Goal: Information Seeking & Learning: Learn about a topic

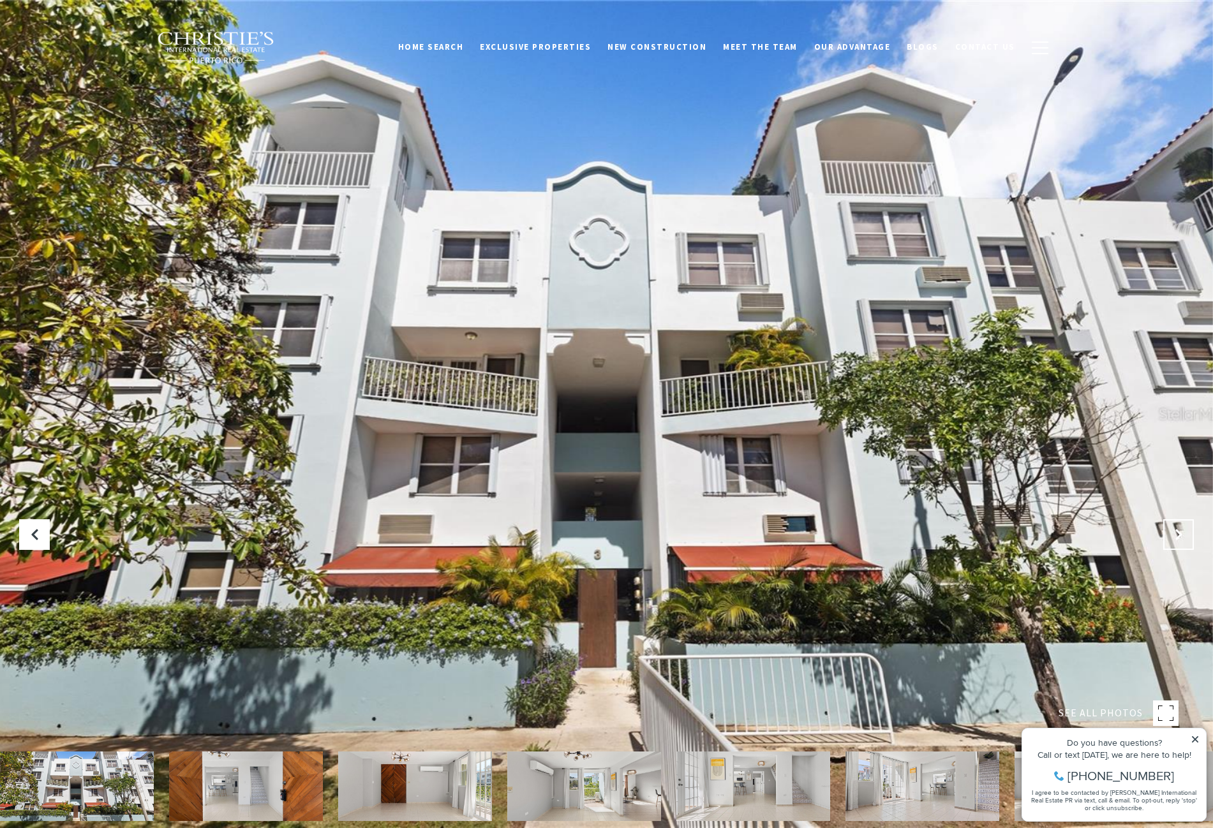
click at [1177, 524] on button at bounding box center [1178, 534] width 31 height 31
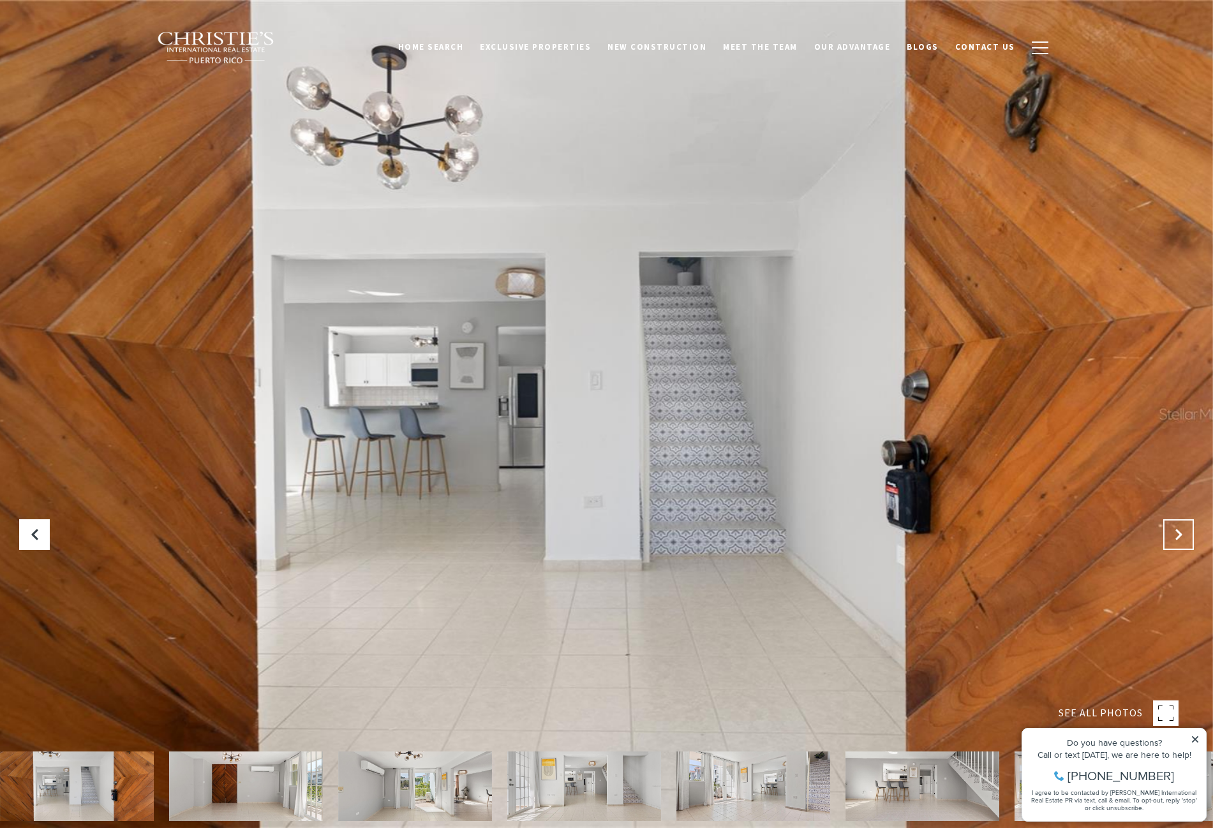
click at [1180, 535] on icon "Next Slide" at bounding box center [1178, 534] width 13 height 13
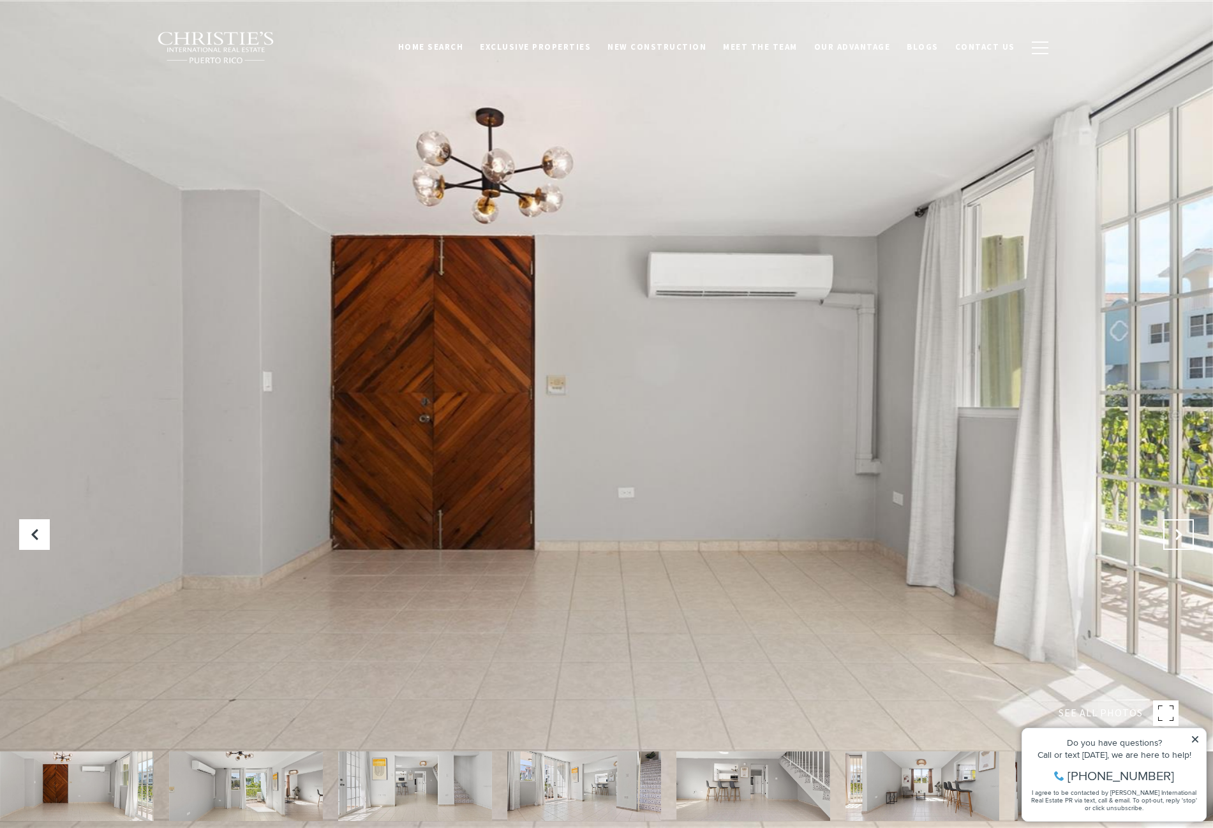
click at [1180, 535] on icon "Next Slide" at bounding box center [1178, 534] width 13 height 13
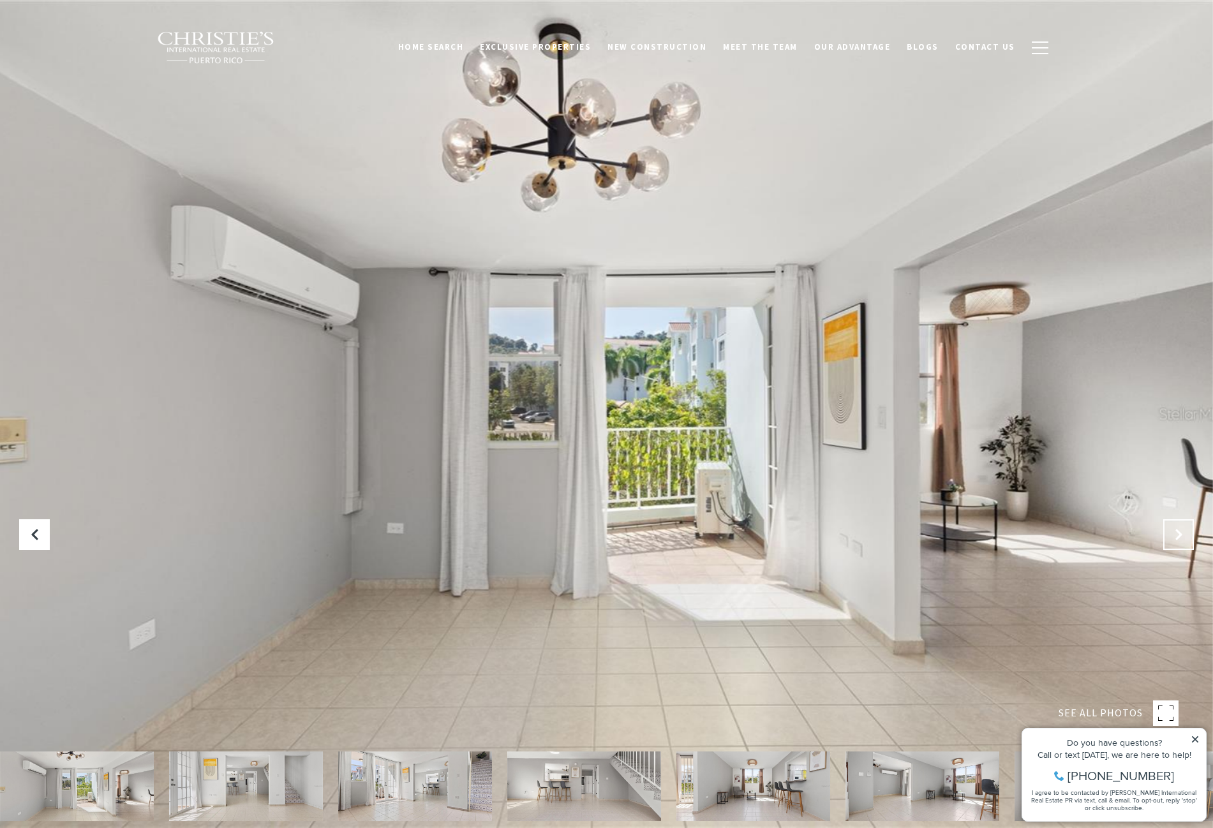
click at [1180, 535] on icon "Next Slide" at bounding box center [1178, 534] width 13 height 13
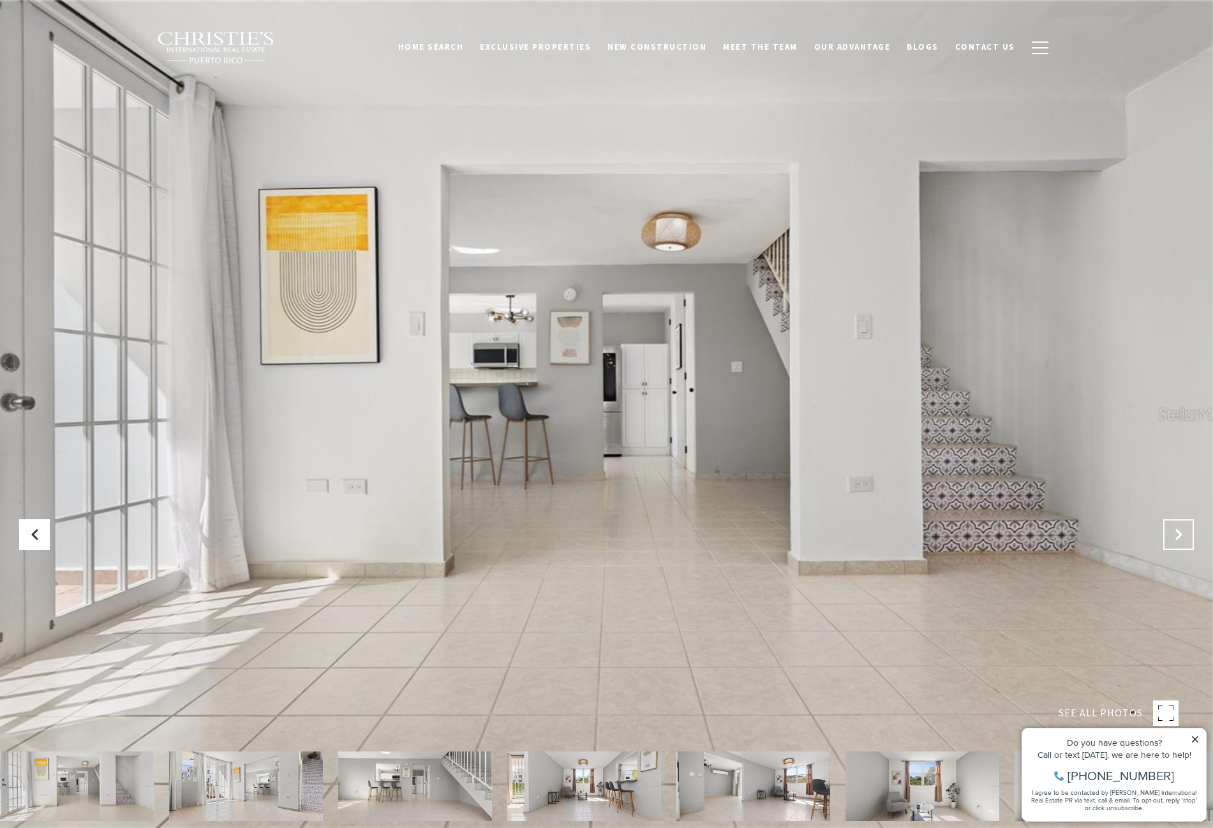
click at [1180, 535] on icon "Next Slide" at bounding box center [1178, 534] width 13 height 13
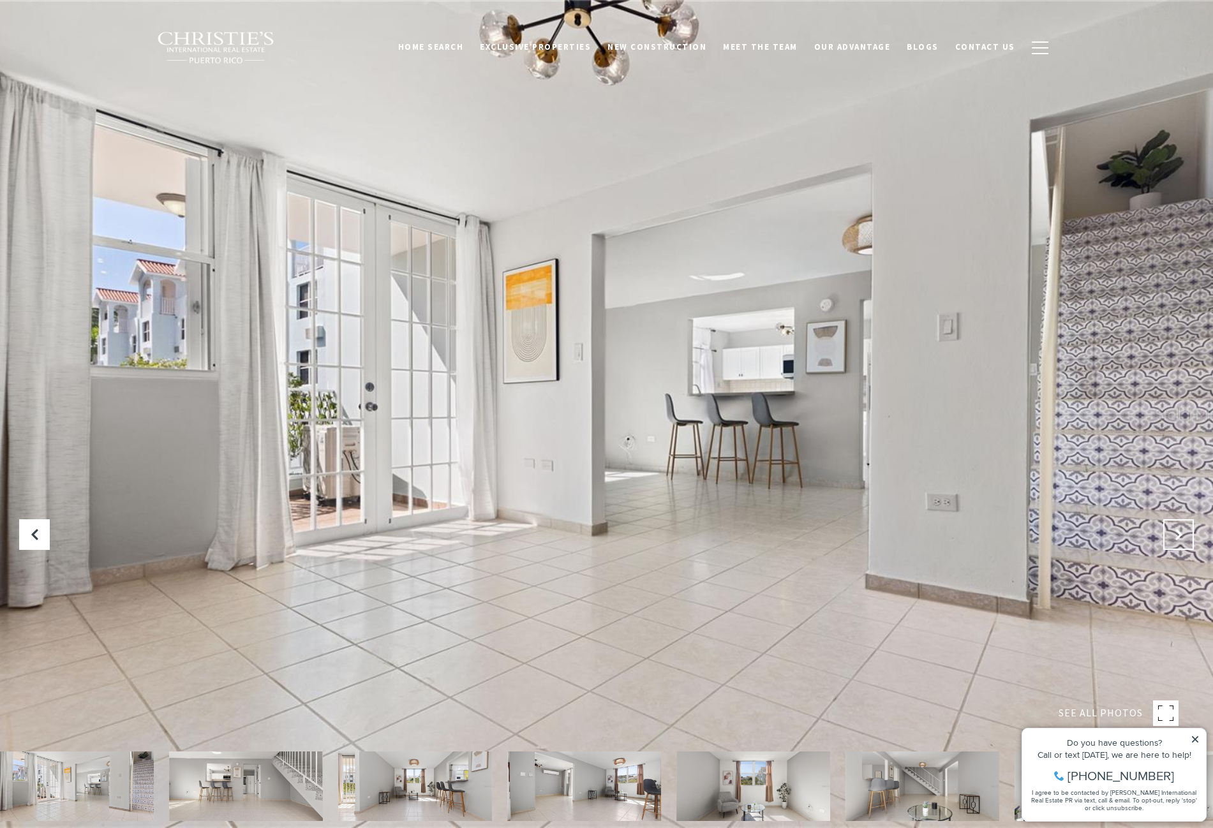
click at [1180, 535] on icon "Next Slide" at bounding box center [1178, 534] width 13 height 13
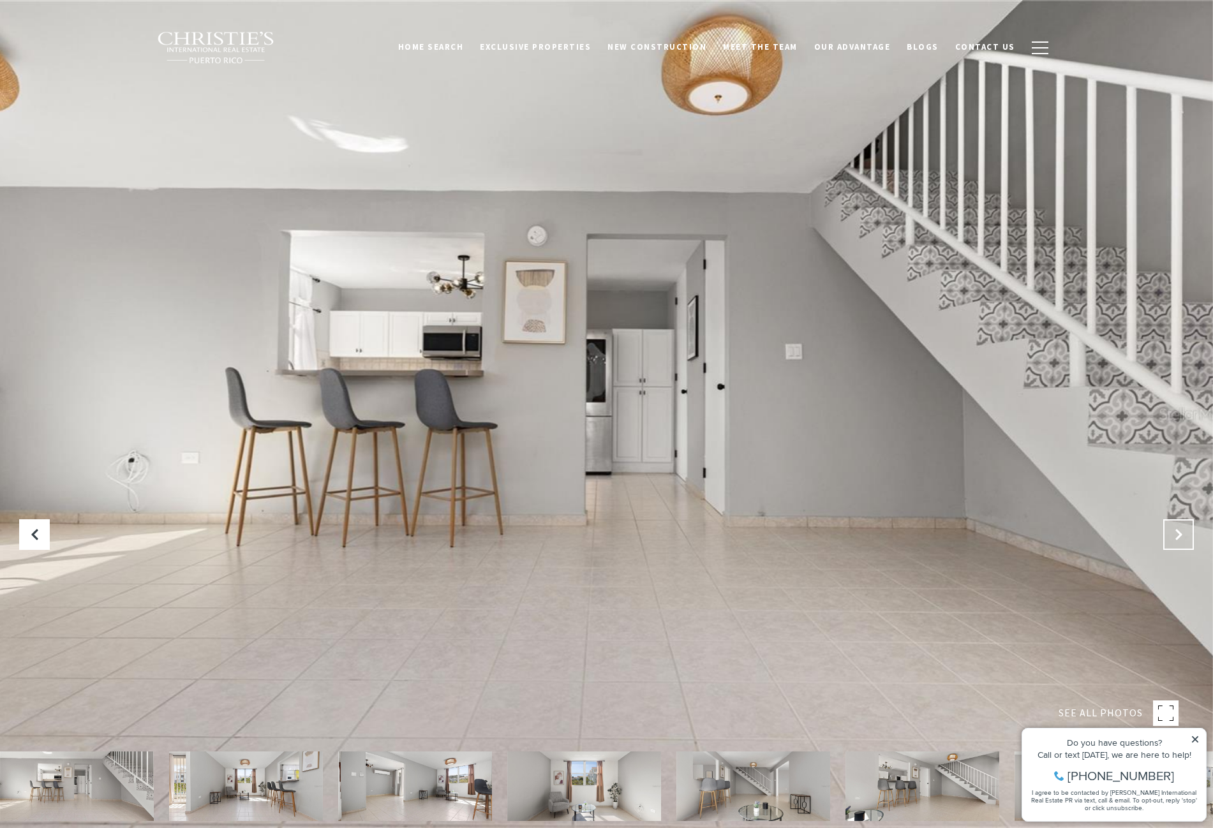
click at [1180, 535] on icon "Next Slide" at bounding box center [1178, 534] width 13 height 13
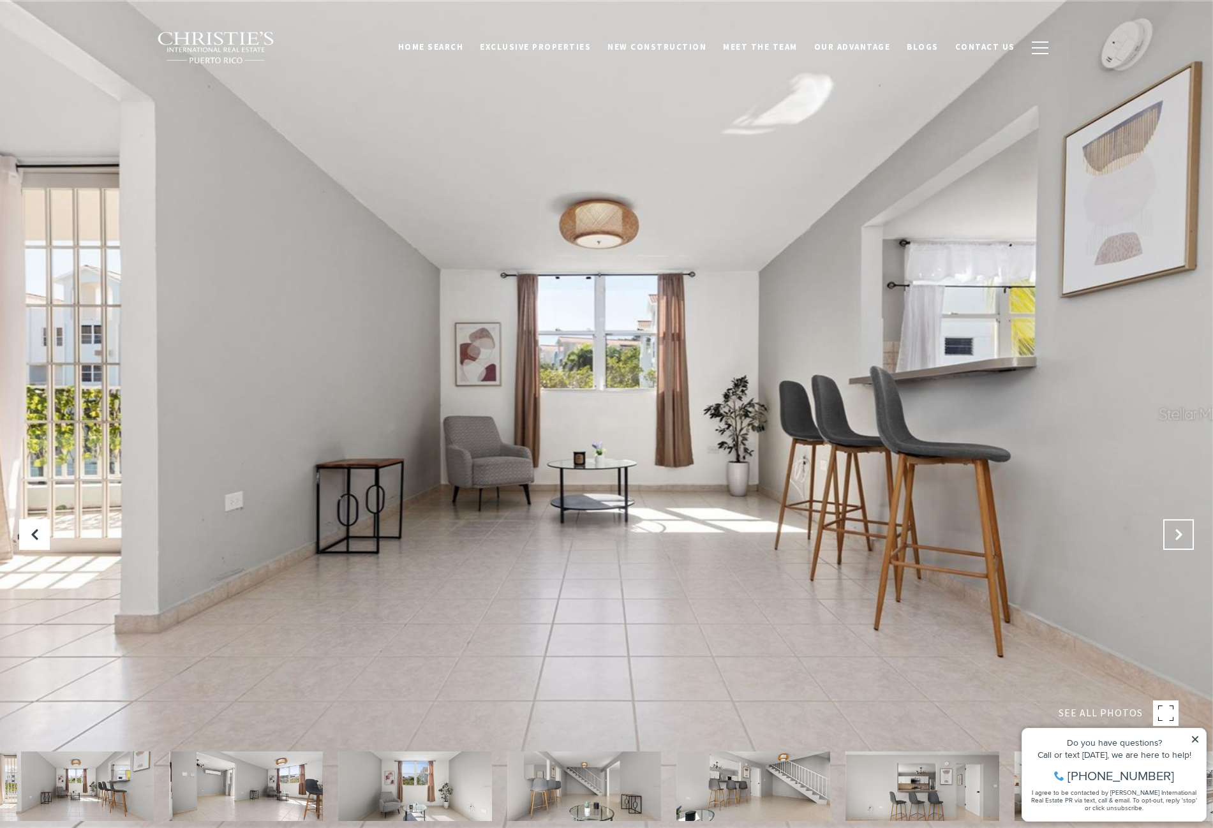
click at [1180, 535] on icon "Next Slide" at bounding box center [1178, 534] width 13 height 13
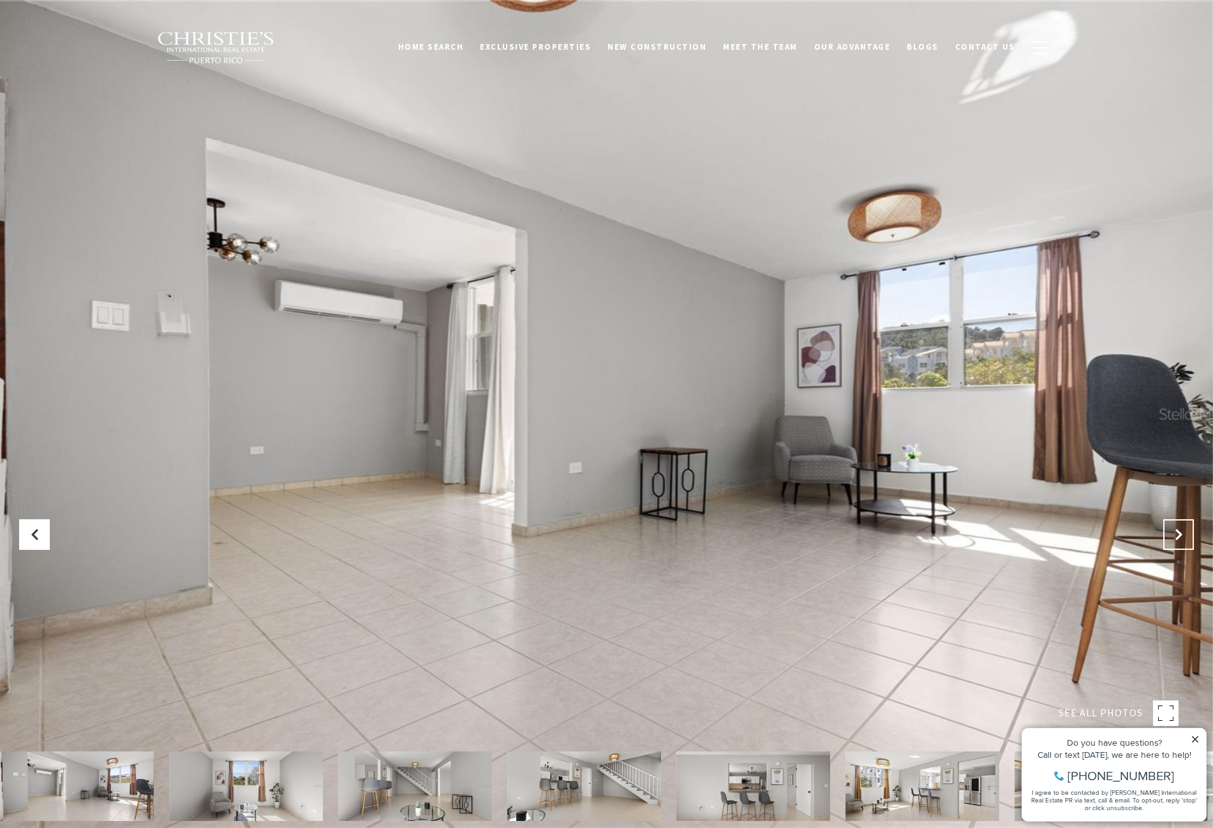
click at [1180, 535] on icon "Next Slide" at bounding box center [1178, 534] width 13 height 13
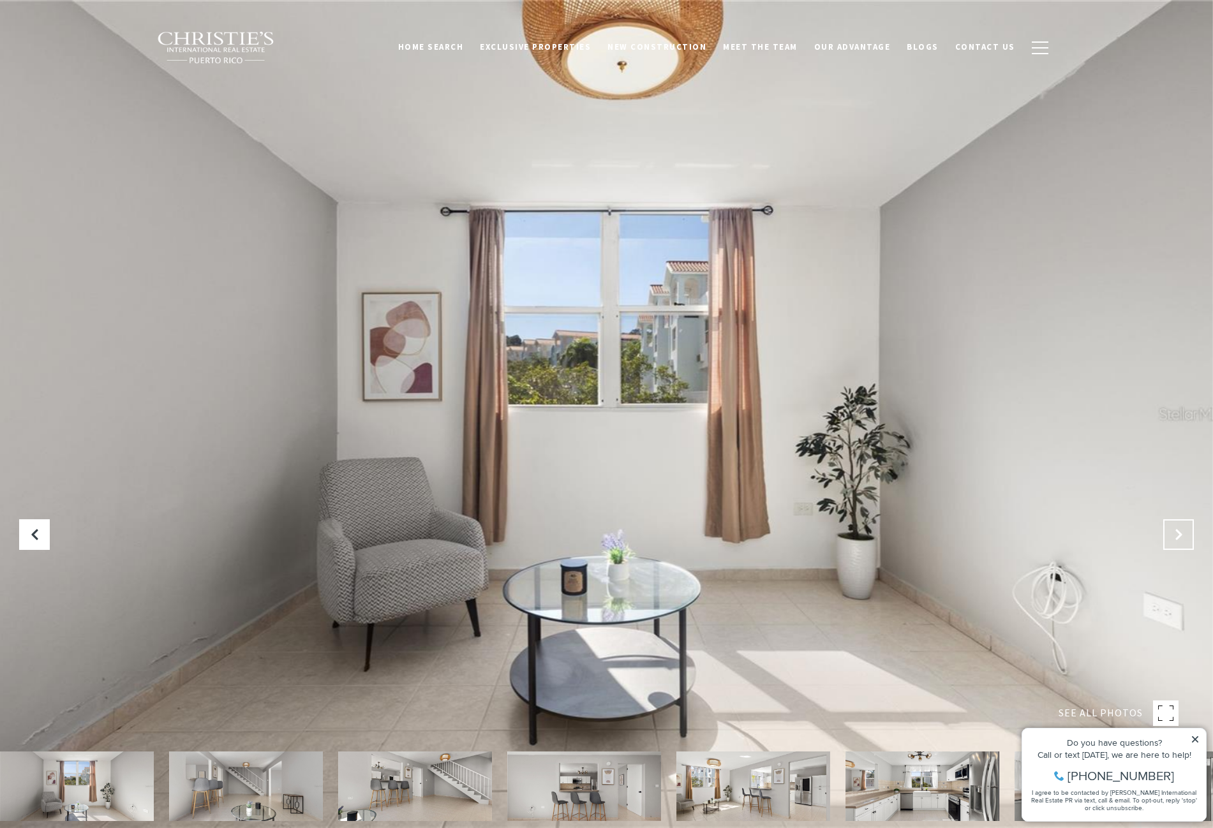
click at [1180, 535] on icon "Next Slide" at bounding box center [1178, 534] width 13 height 13
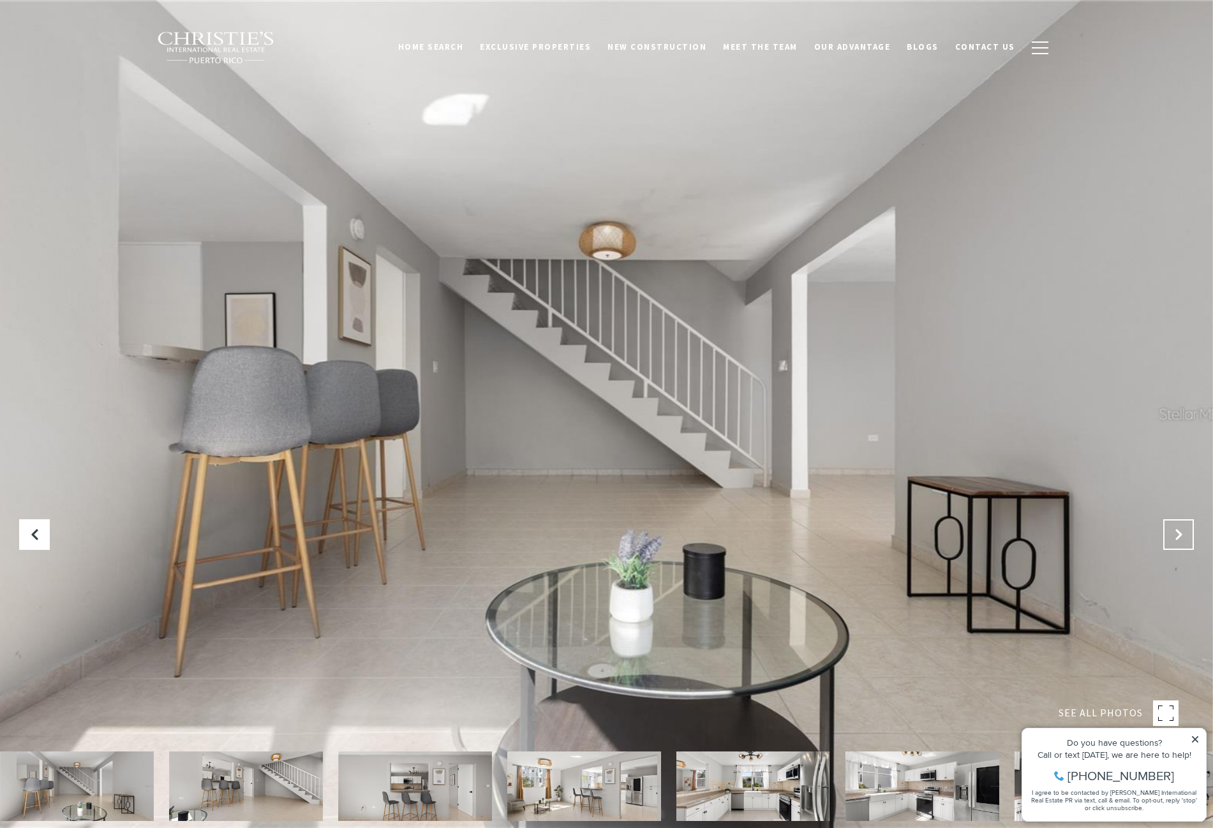
click at [1180, 535] on icon "Next Slide" at bounding box center [1178, 534] width 13 height 13
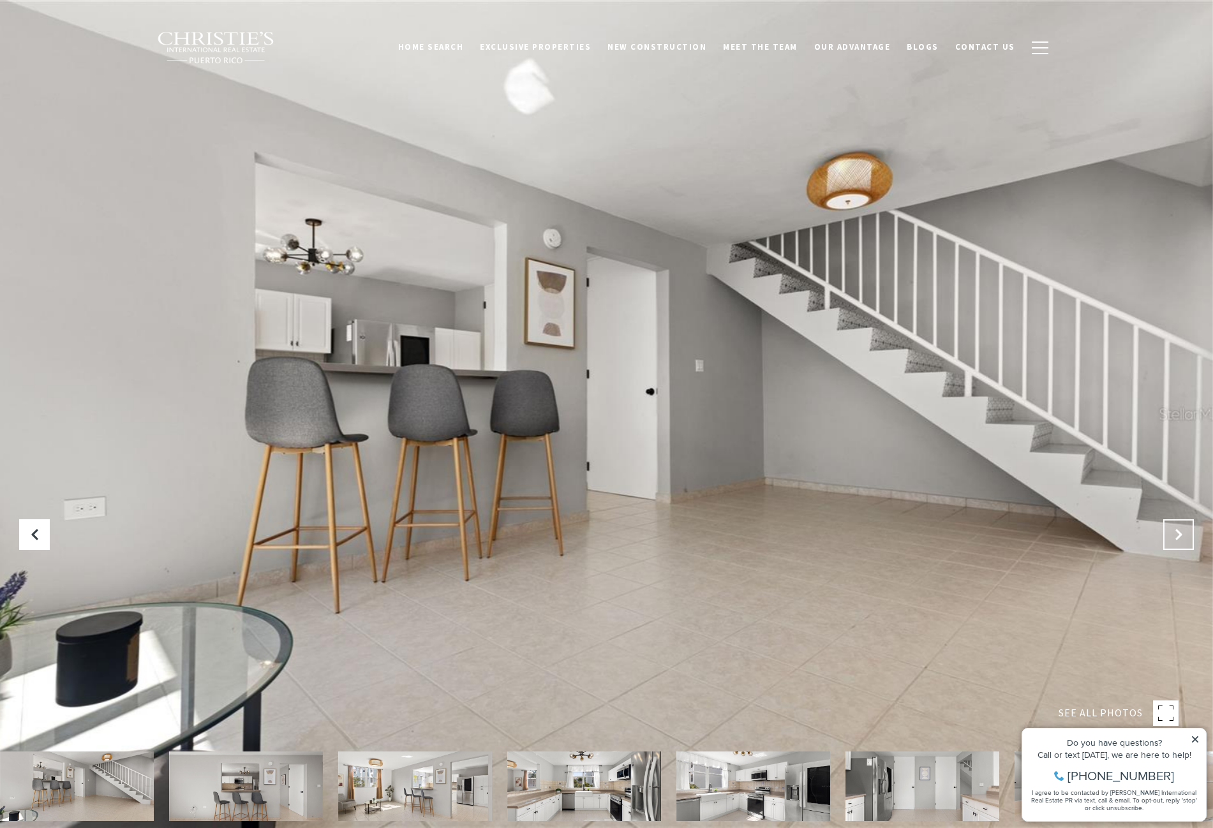
click at [1180, 535] on icon "Next Slide" at bounding box center [1178, 534] width 13 height 13
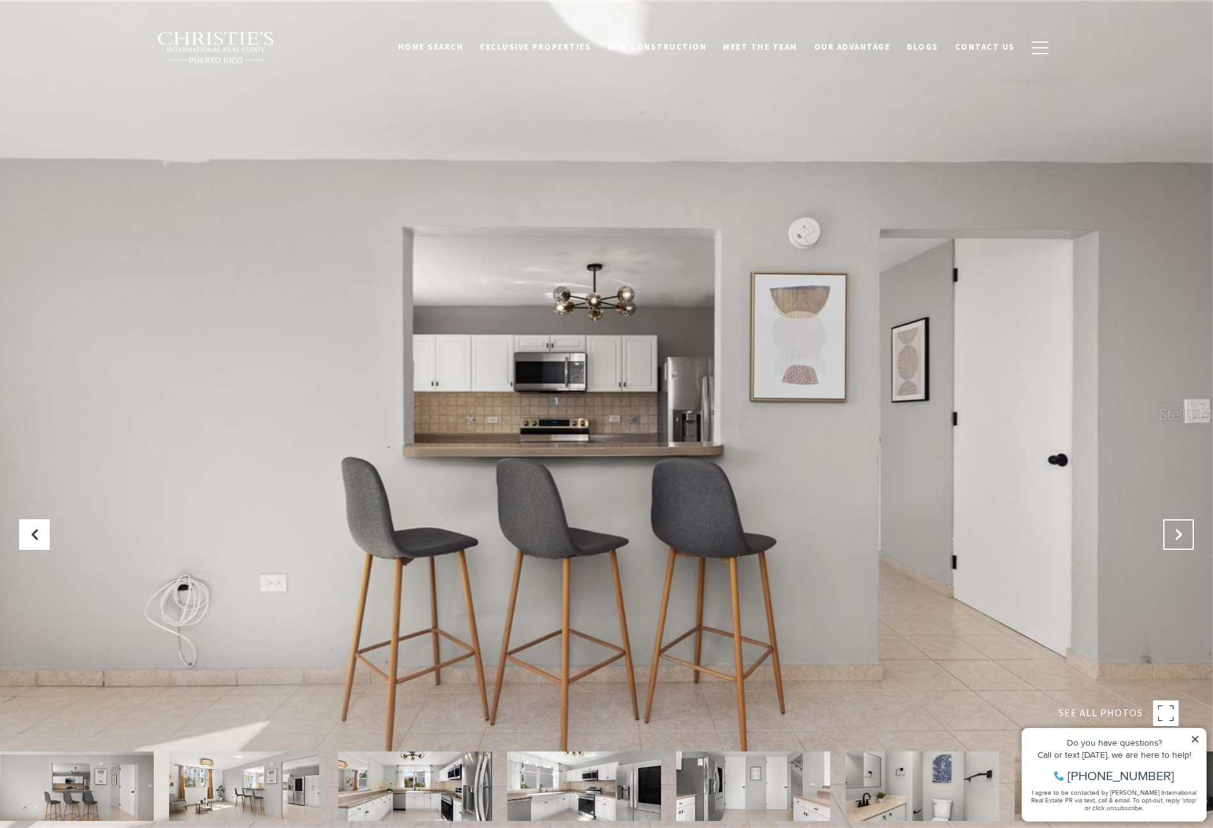
click at [1180, 535] on icon "Next Slide" at bounding box center [1178, 534] width 13 height 13
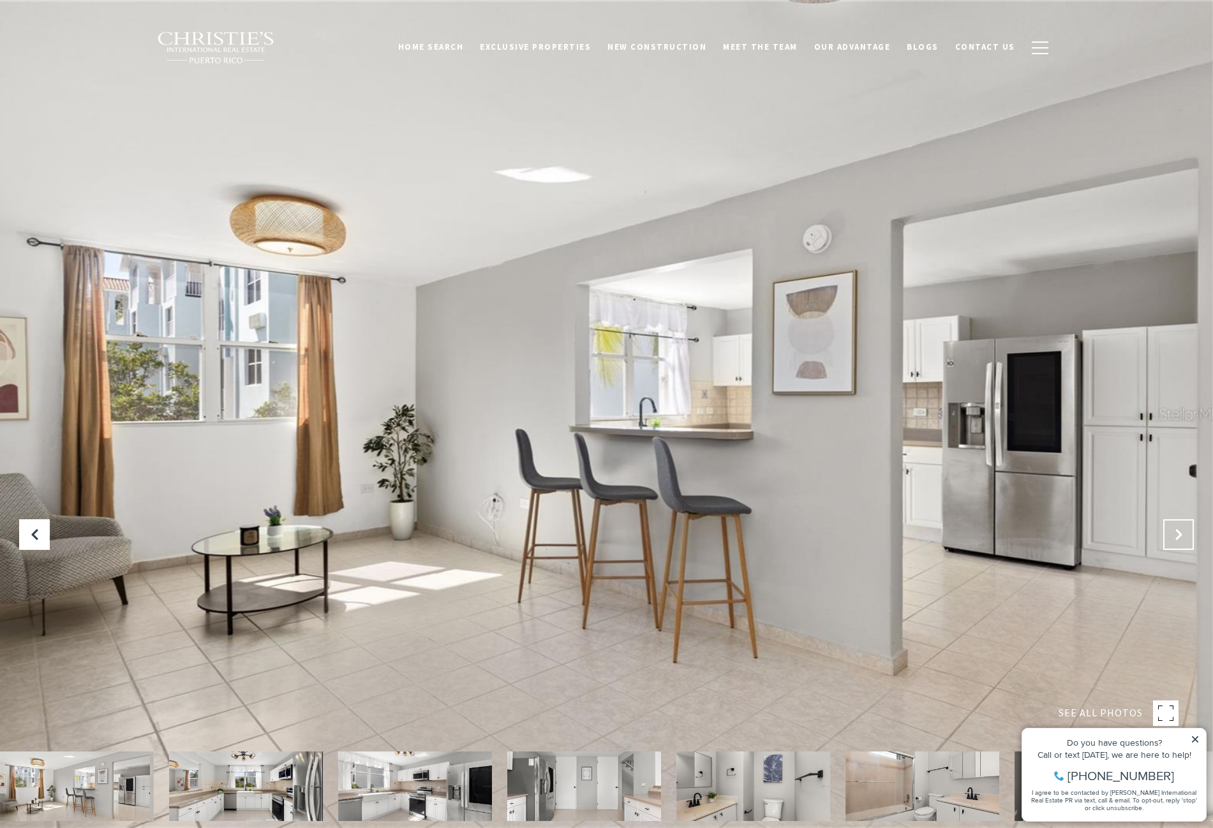
click at [1180, 535] on icon "Next Slide" at bounding box center [1178, 534] width 13 height 13
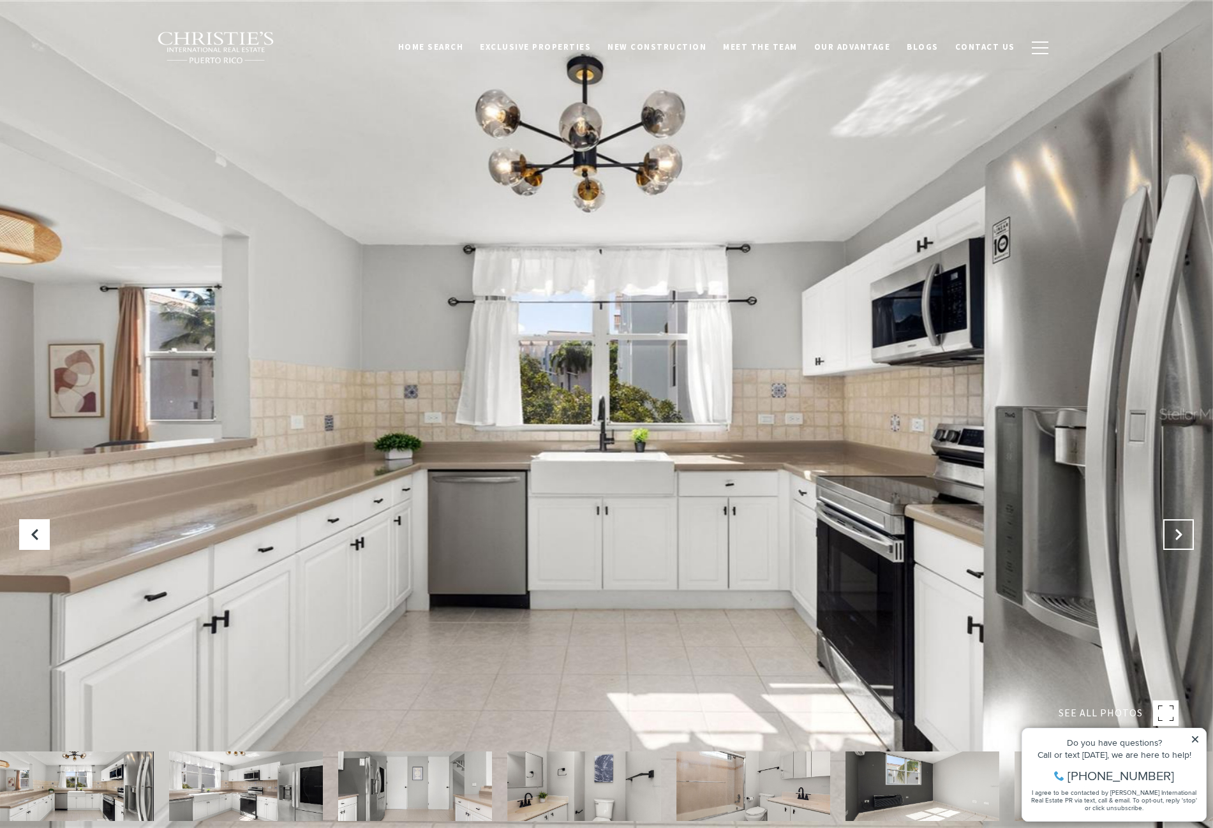
click at [1180, 535] on icon "Next Slide" at bounding box center [1178, 534] width 13 height 13
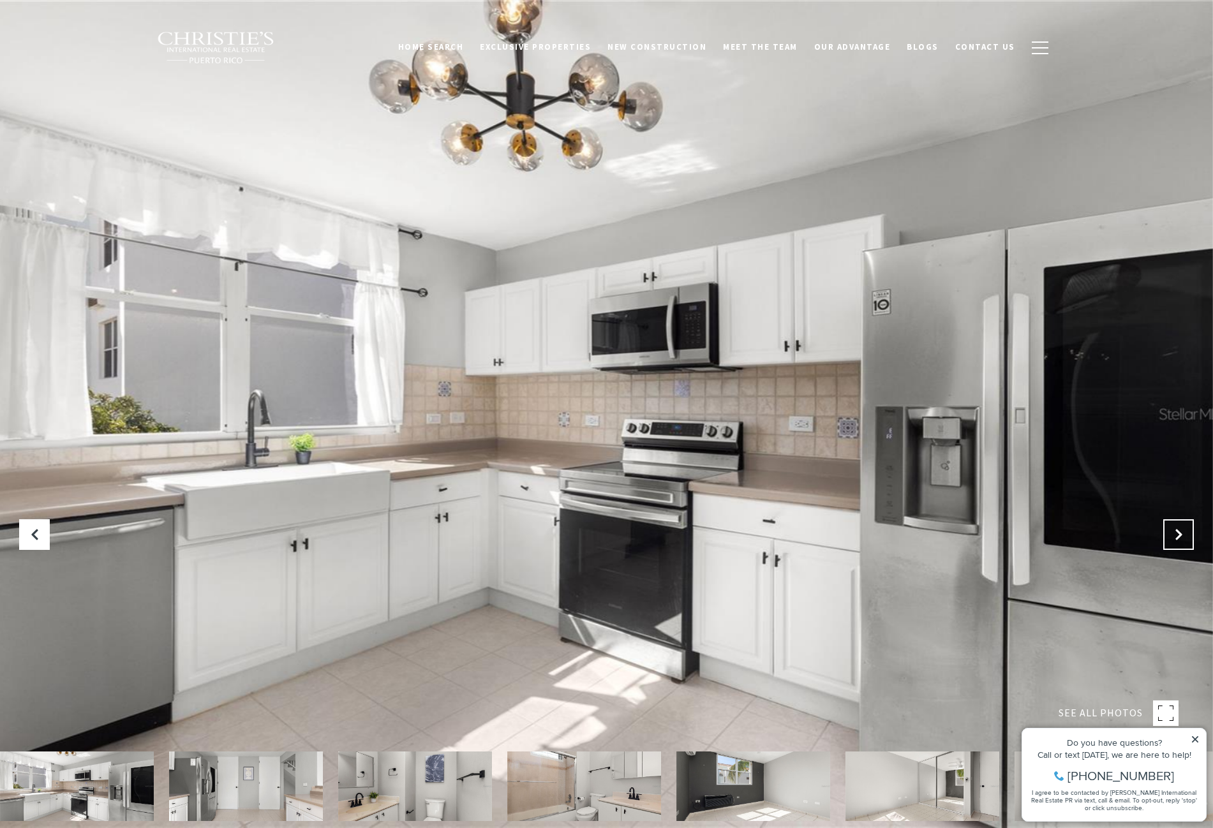
click at [1180, 535] on icon "Next Slide" at bounding box center [1178, 534] width 13 height 13
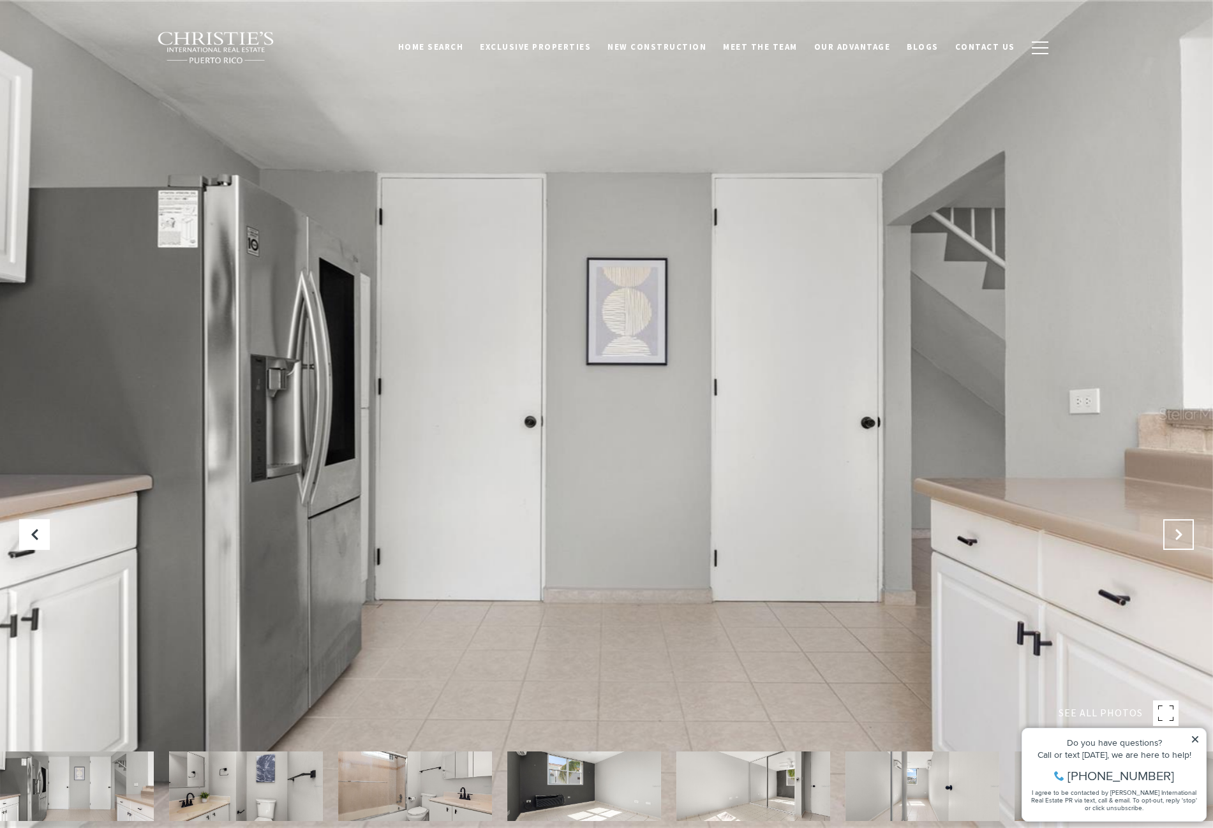
click at [1180, 535] on icon "Next Slide" at bounding box center [1178, 534] width 13 height 13
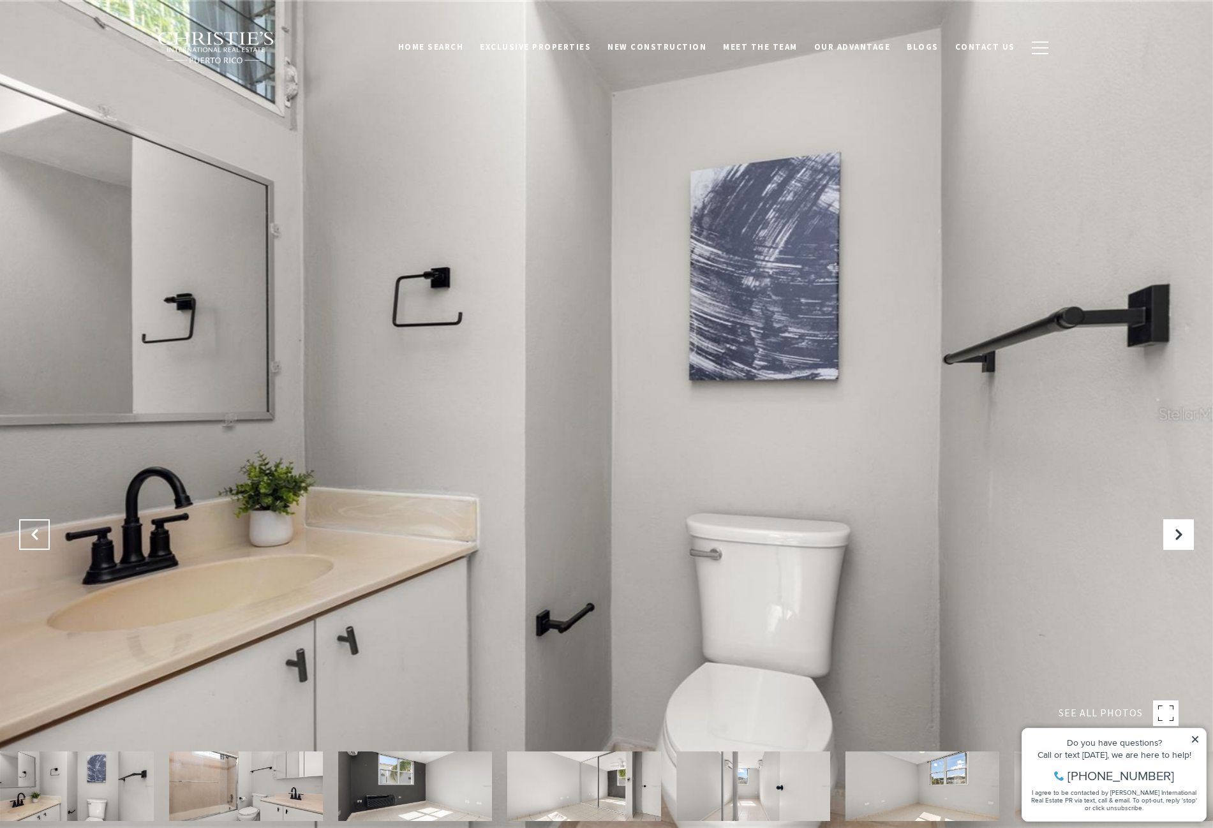
click at [40, 526] on button "Previous Slide" at bounding box center [34, 534] width 31 height 31
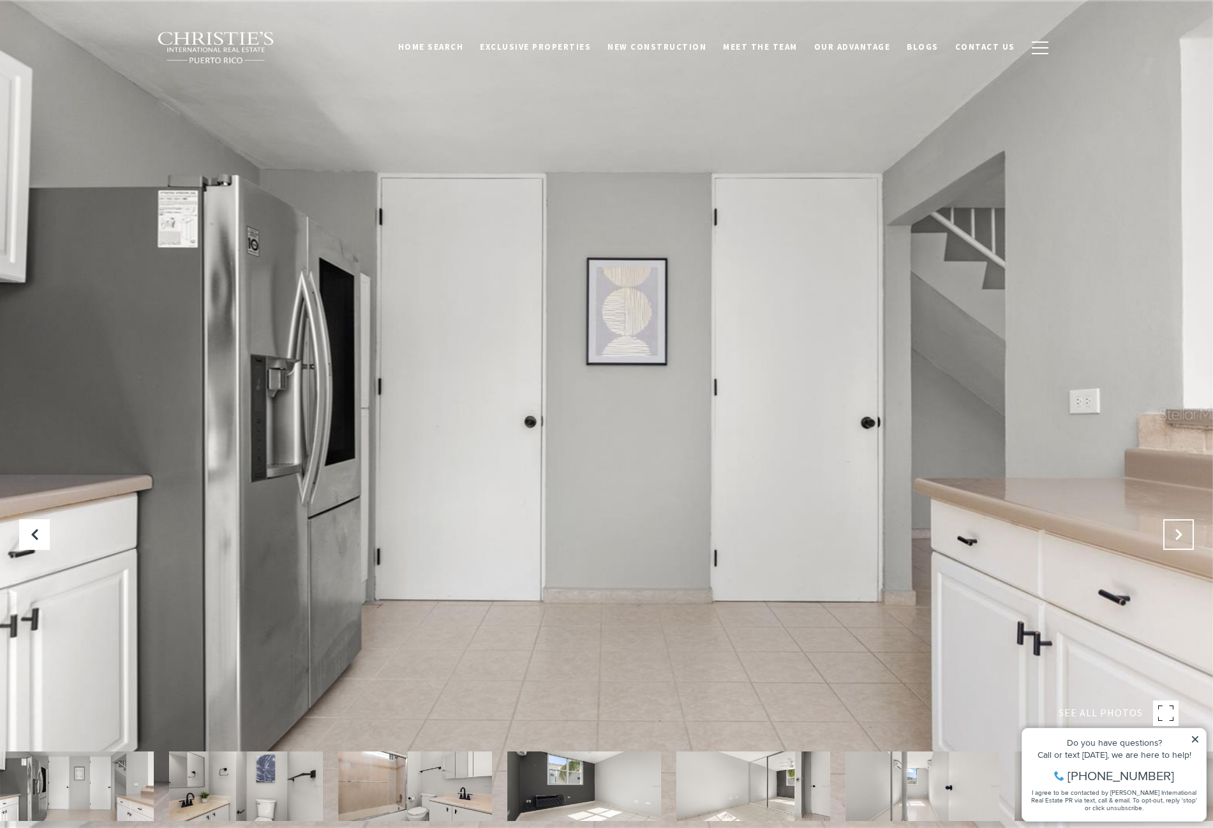
click at [1183, 529] on icon "Next Slide" at bounding box center [1178, 534] width 13 height 13
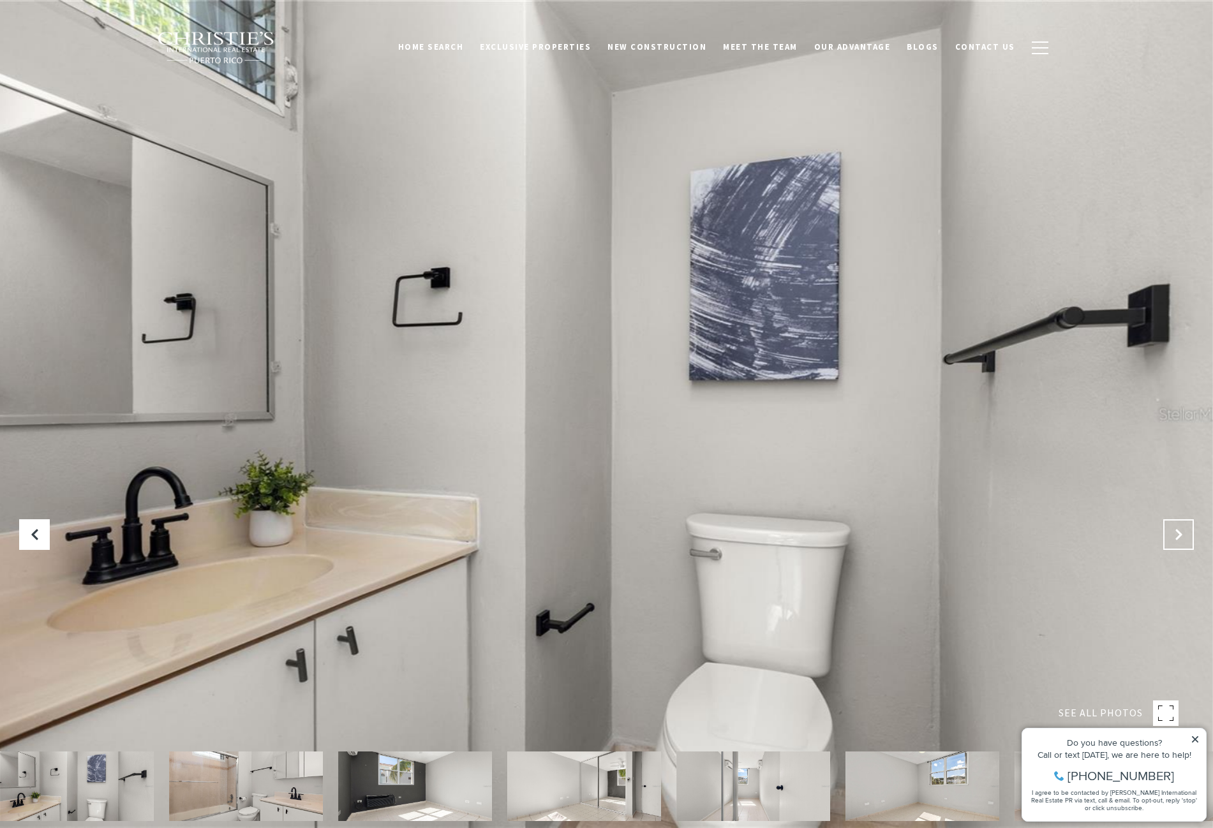
click at [1183, 529] on icon "Next Slide" at bounding box center [1178, 534] width 13 height 13
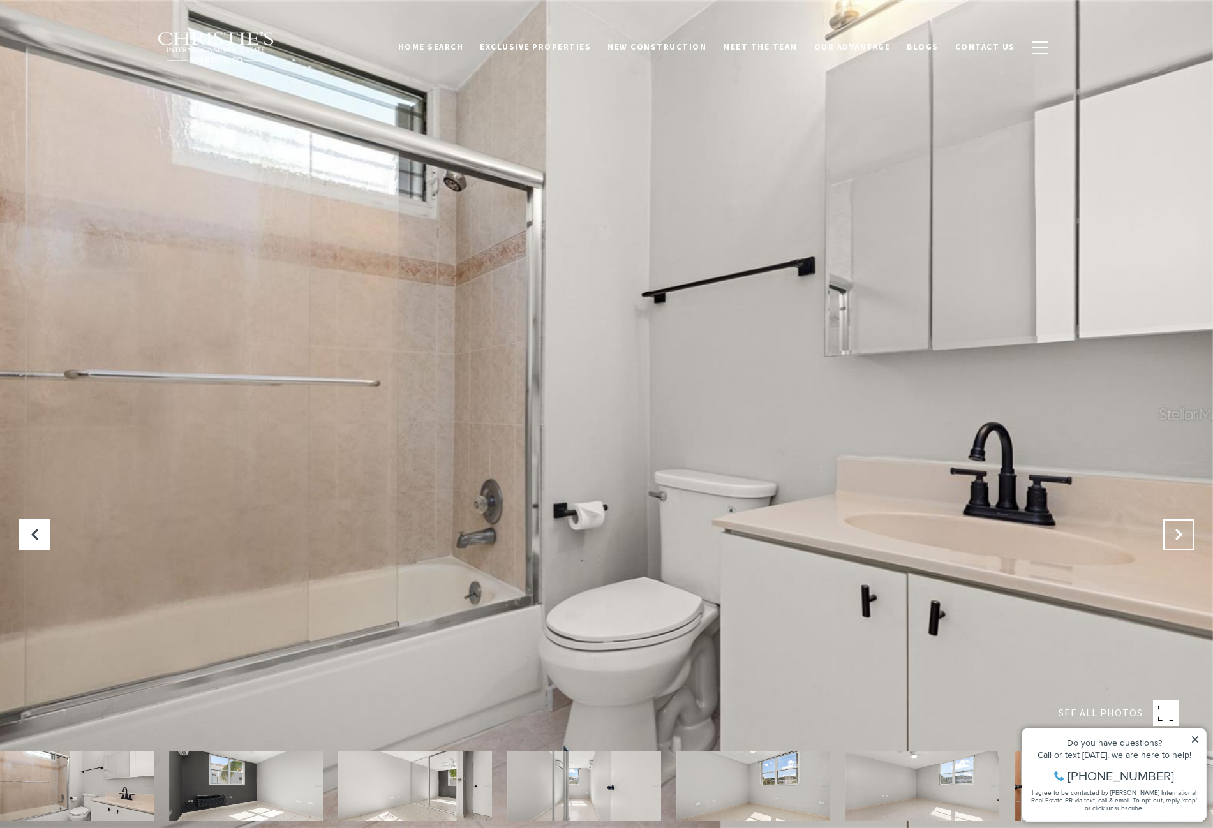
click at [1183, 529] on icon "Next Slide" at bounding box center [1178, 534] width 13 height 13
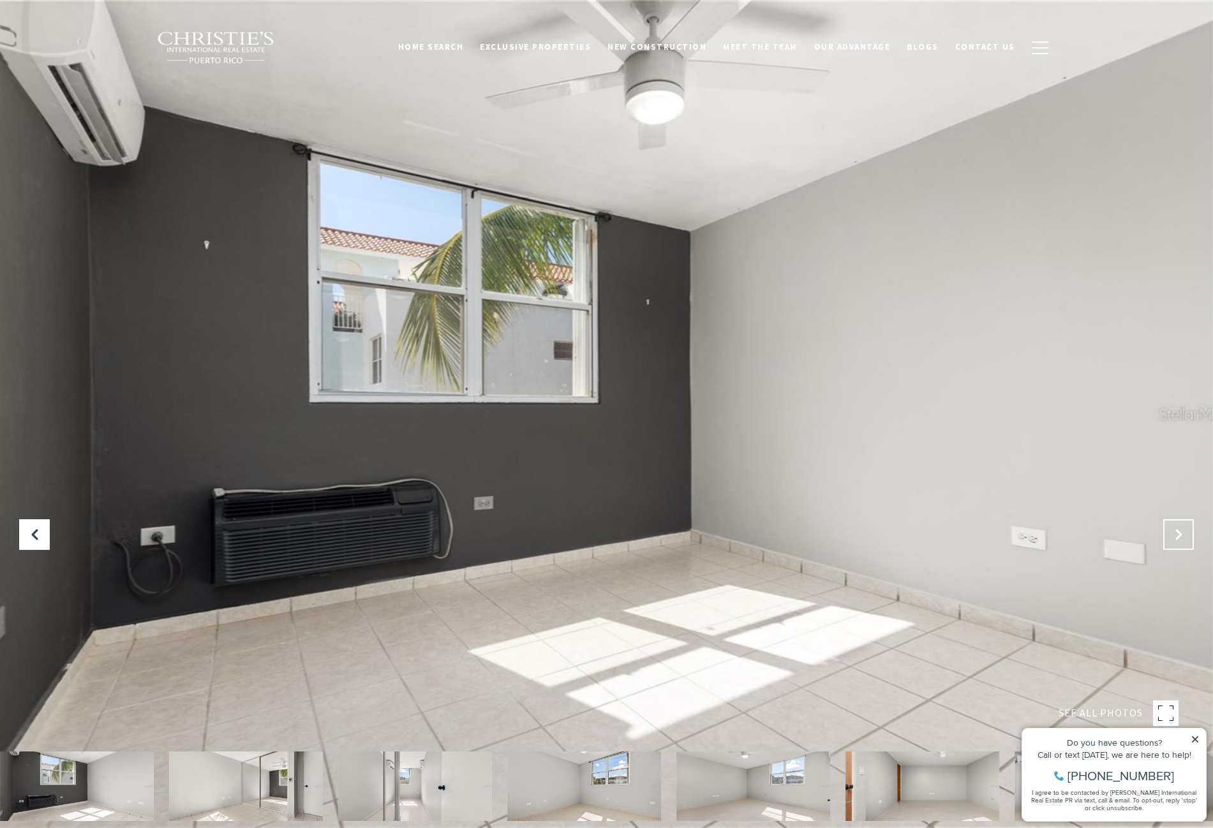
click at [1183, 529] on icon "Next Slide" at bounding box center [1178, 534] width 13 height 13
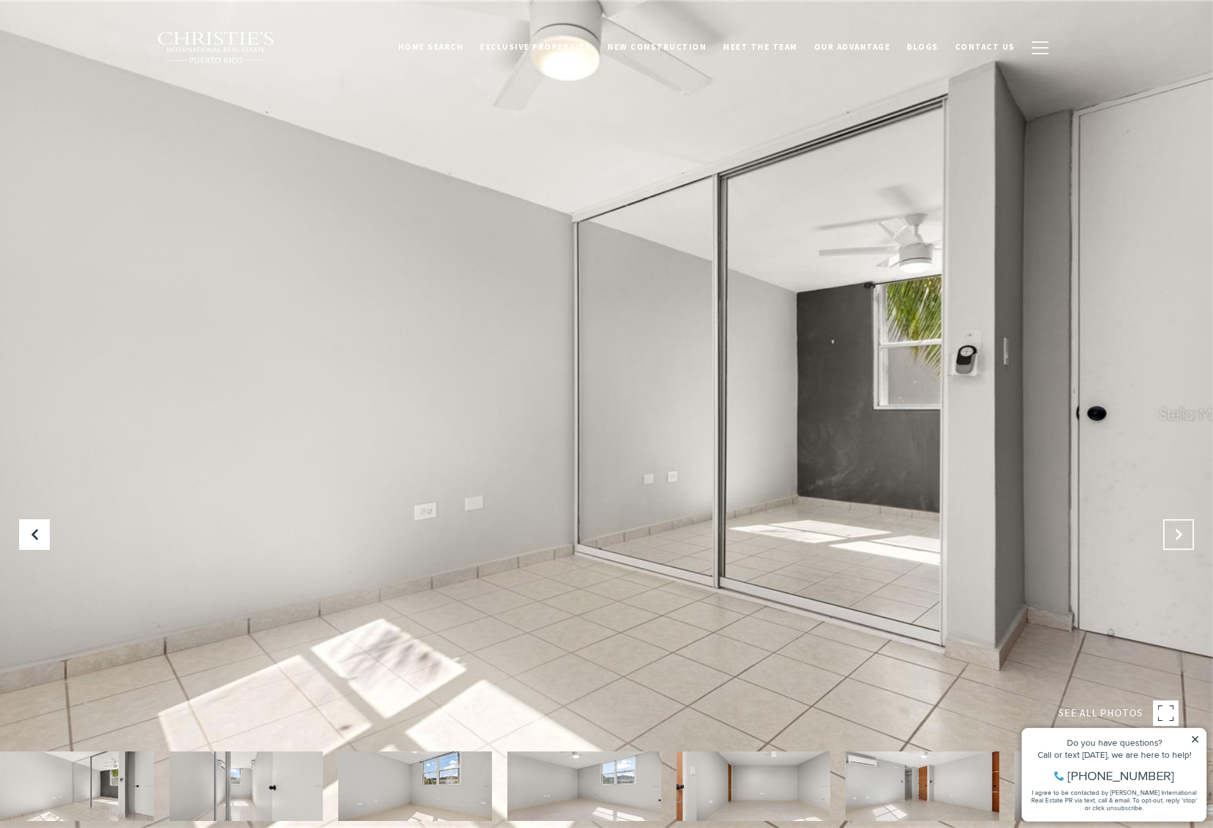
click at [1183, 529] on icon "Next Slide" at bounding box center [1178, 534] width 13 height 13
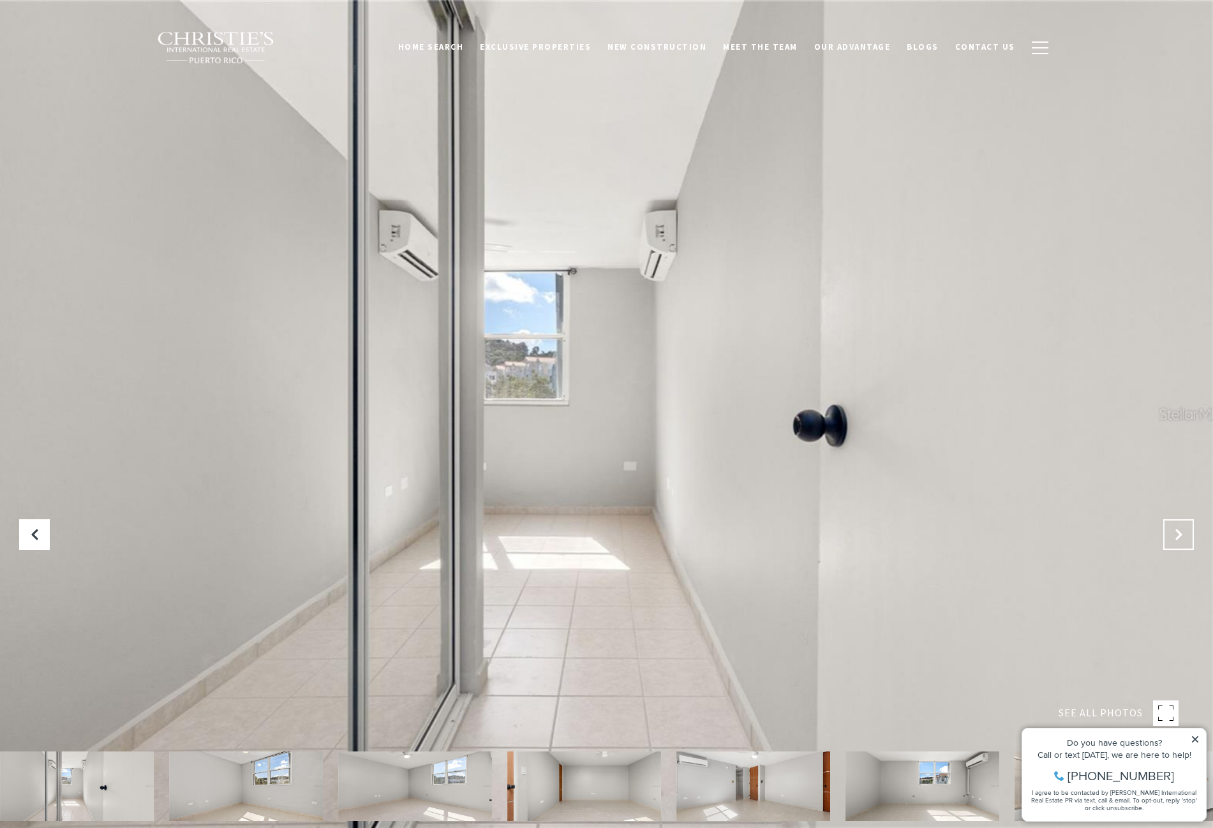
click at [1183, 529] on icon "Next Slide" at bounding box center [1178, 534] width 13 height 13
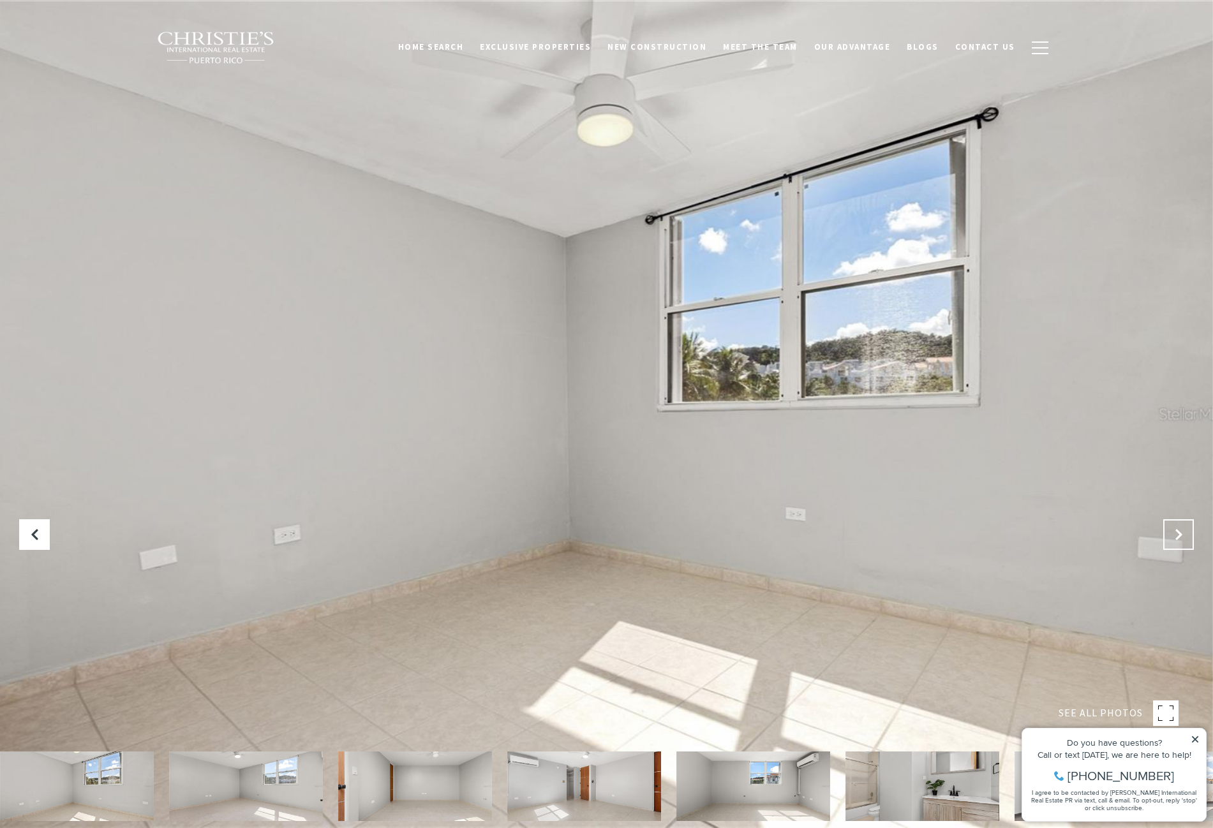
click at [1183, 529] on icon "Next Slide" at bounding box center [1178, 534] width 13 height 13
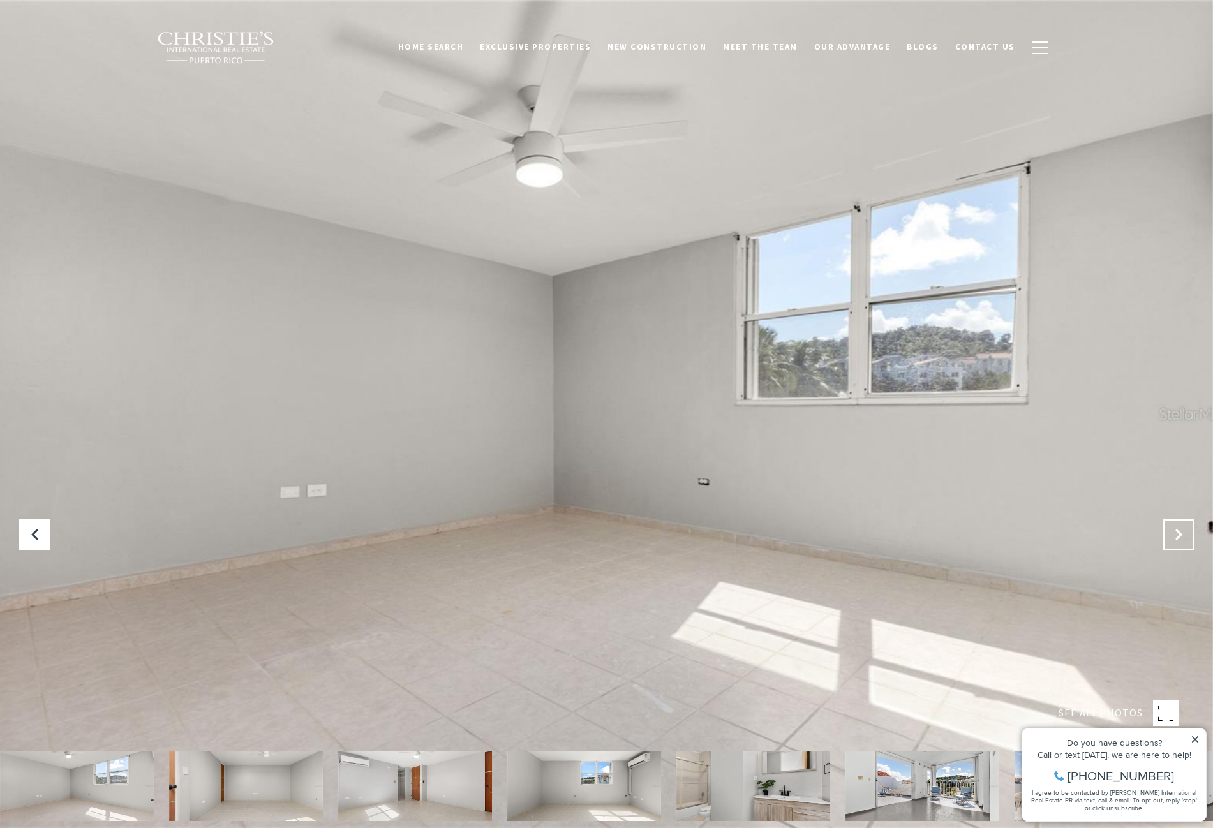
click at [1183, 529] on icon "Next Slide" at bounding box center [1178, 534] width 13 height 13
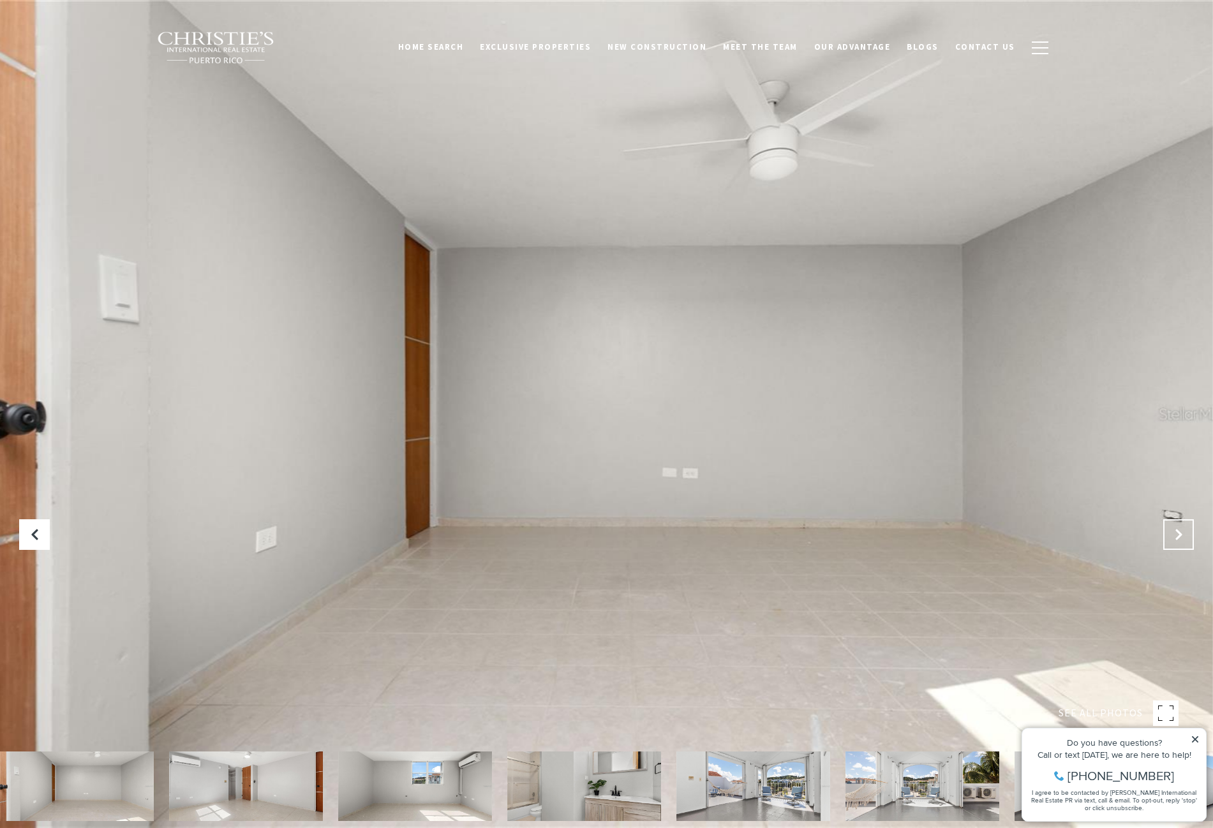
click at [1183, 529] on icon "Next Slide" at bounding box center [1178, 534] width 13 height 13
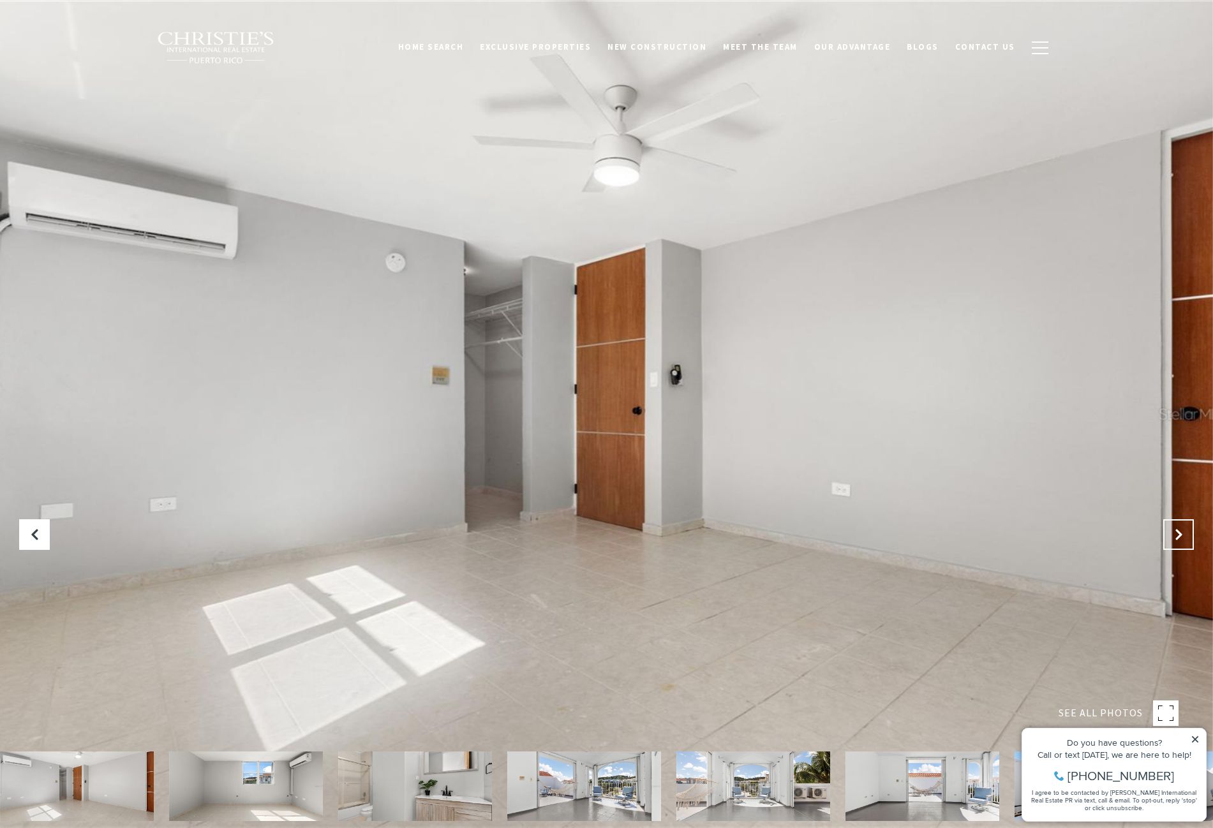
click at [1178, 535] on icon "Next Slide" at bounding box center [1178, 534] width 13 height 13
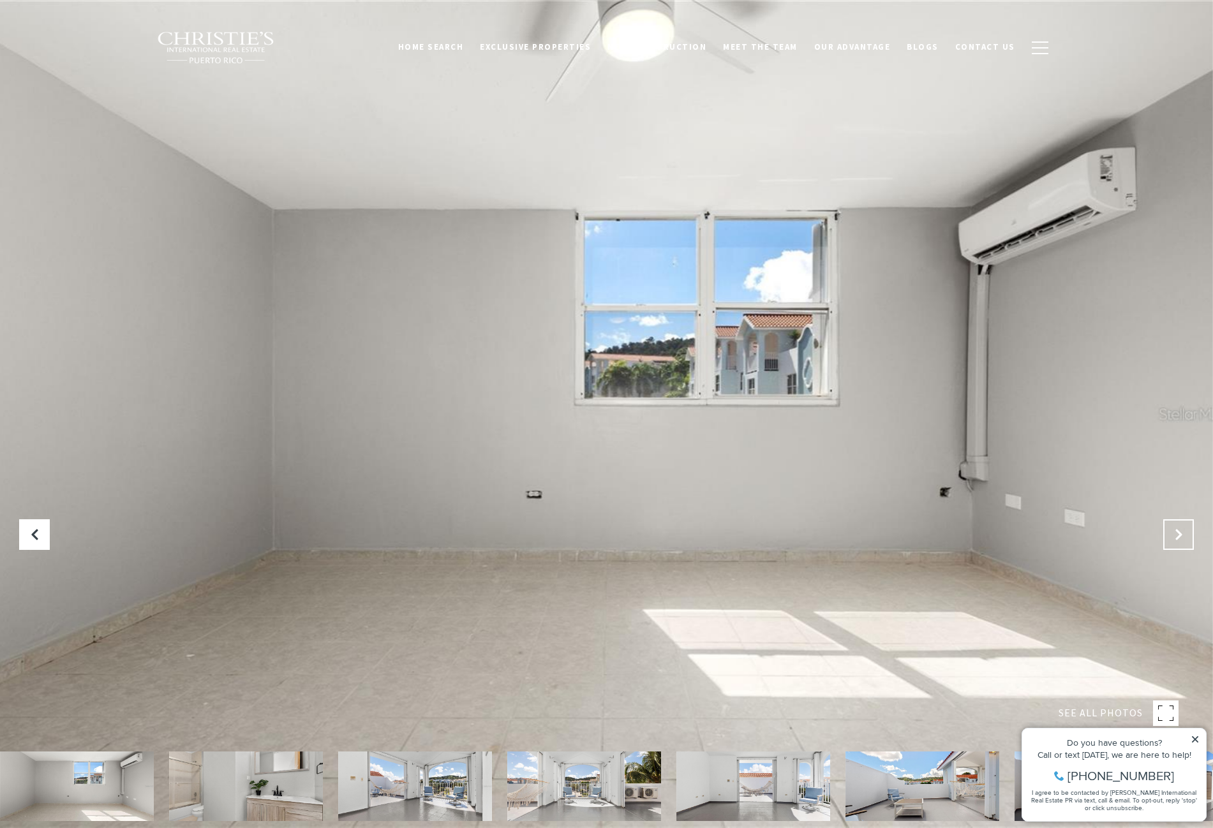
click at [1178, 535] on icon "Next Slide" at bounding box center [1178, 534] width 13 height 13
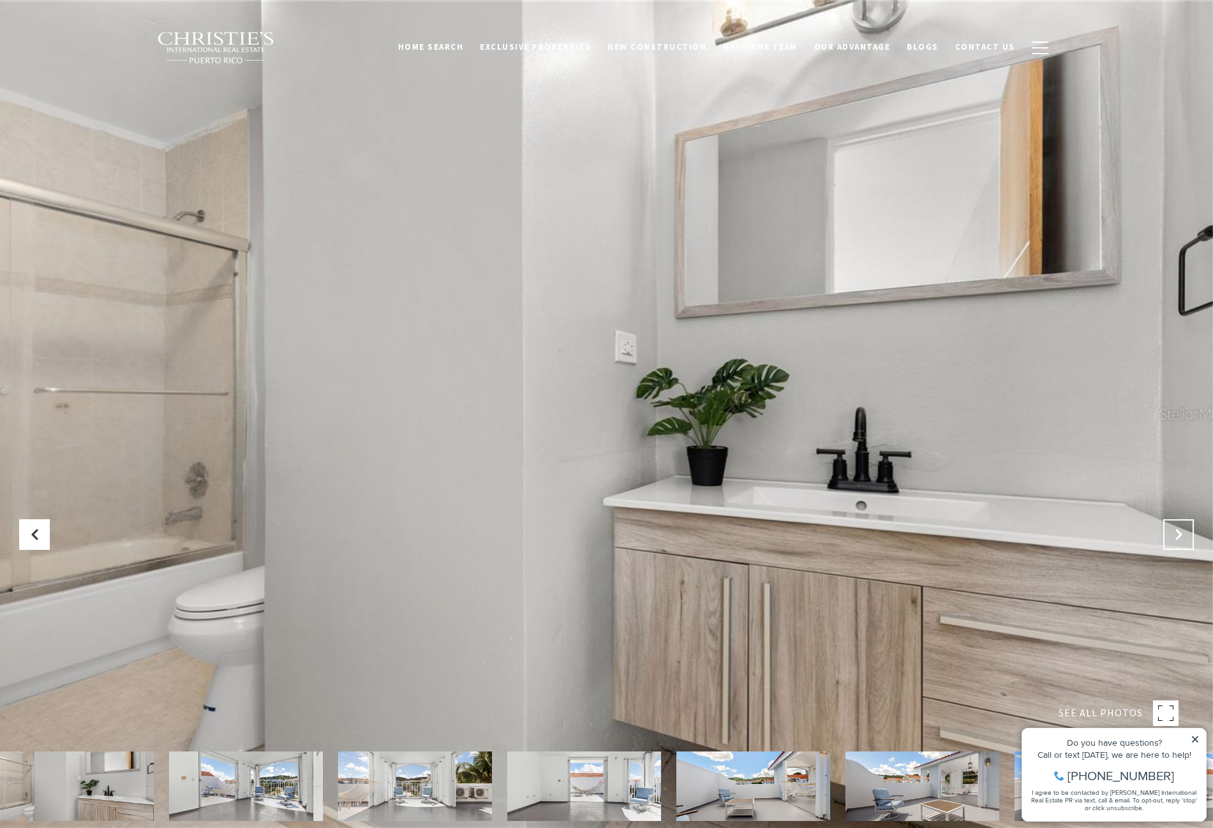
click at [1178, 535] on icon "Next Slide" at bounding box center [1178, 534] width 13 height 13
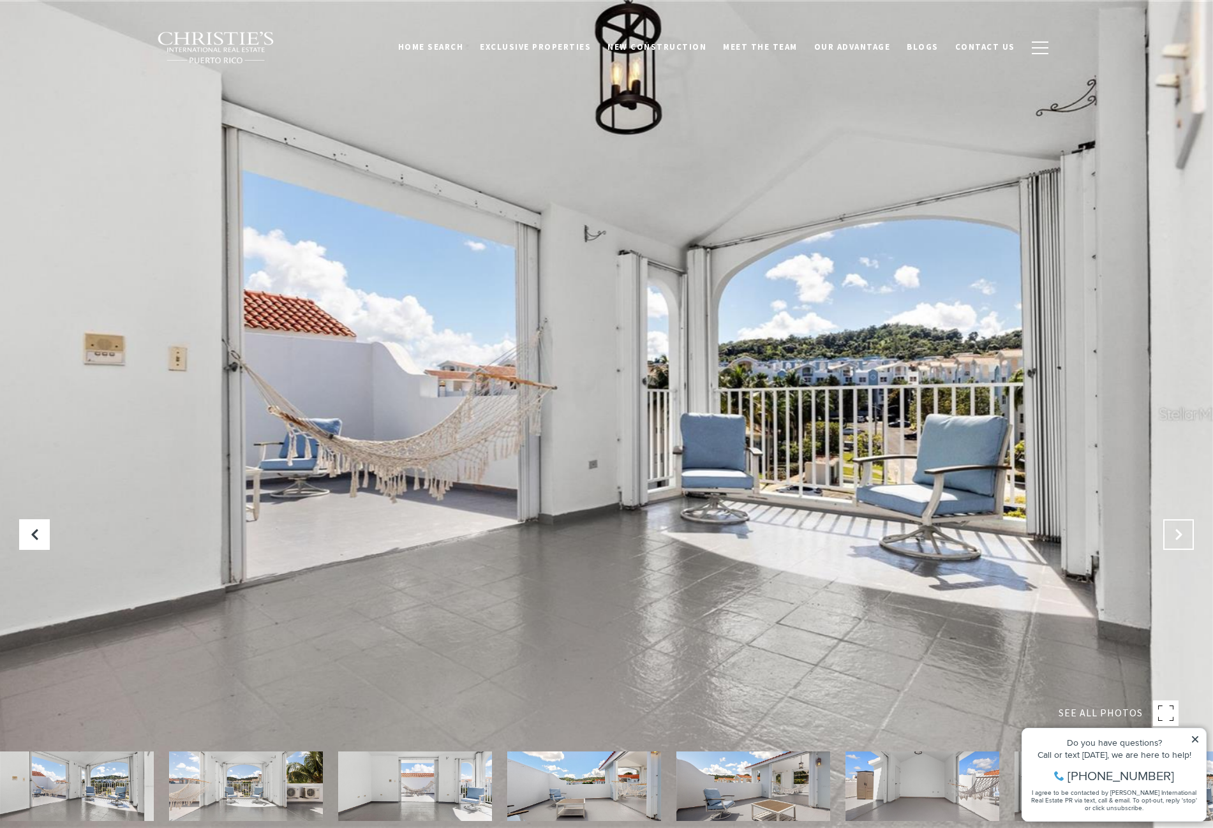
click at [1178, 535] on icon "Next Slide" at bounding box center [1178, 534] width 13 height 13
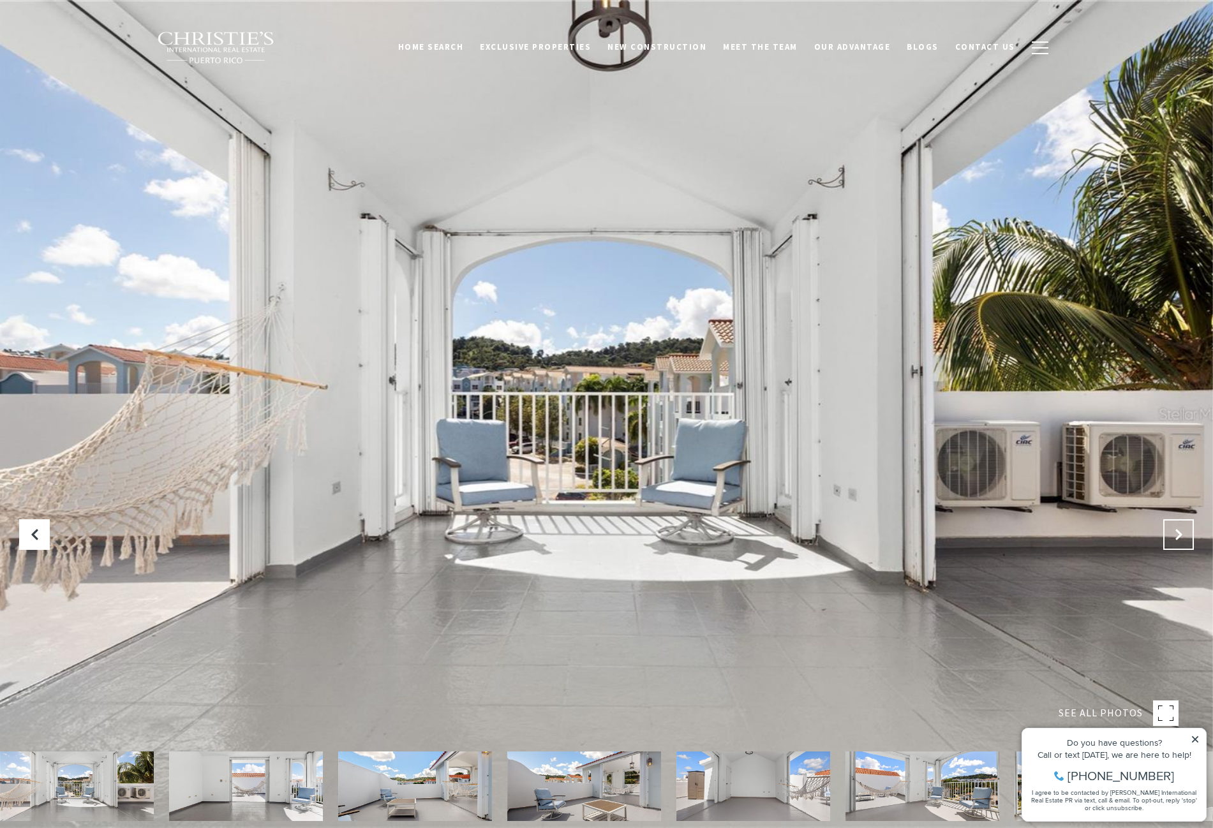
click at [1178, 535] on icon "Next Slide" at bounding box center [1178, 534] width 13 height 13
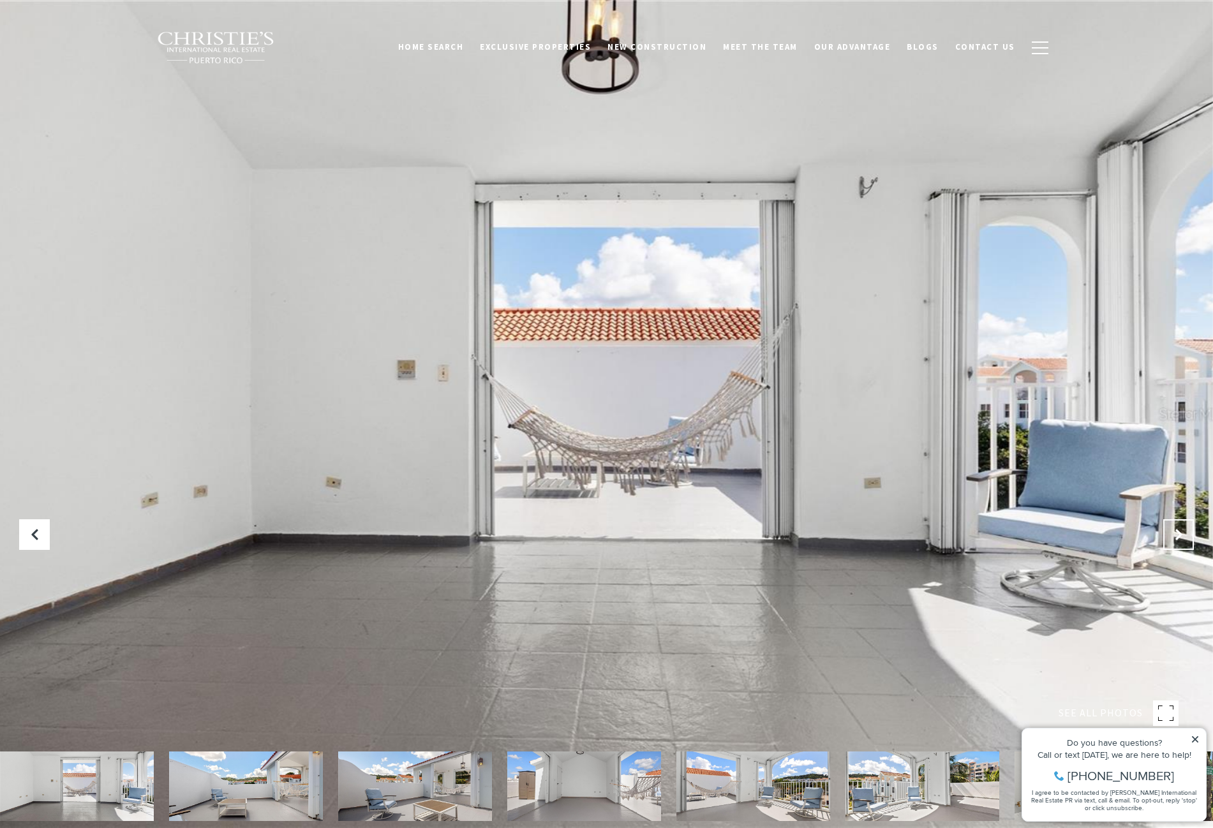
click at [1178, 535] on icon "Next Slide" at bounding box center [1178, 534] width 13 height 13
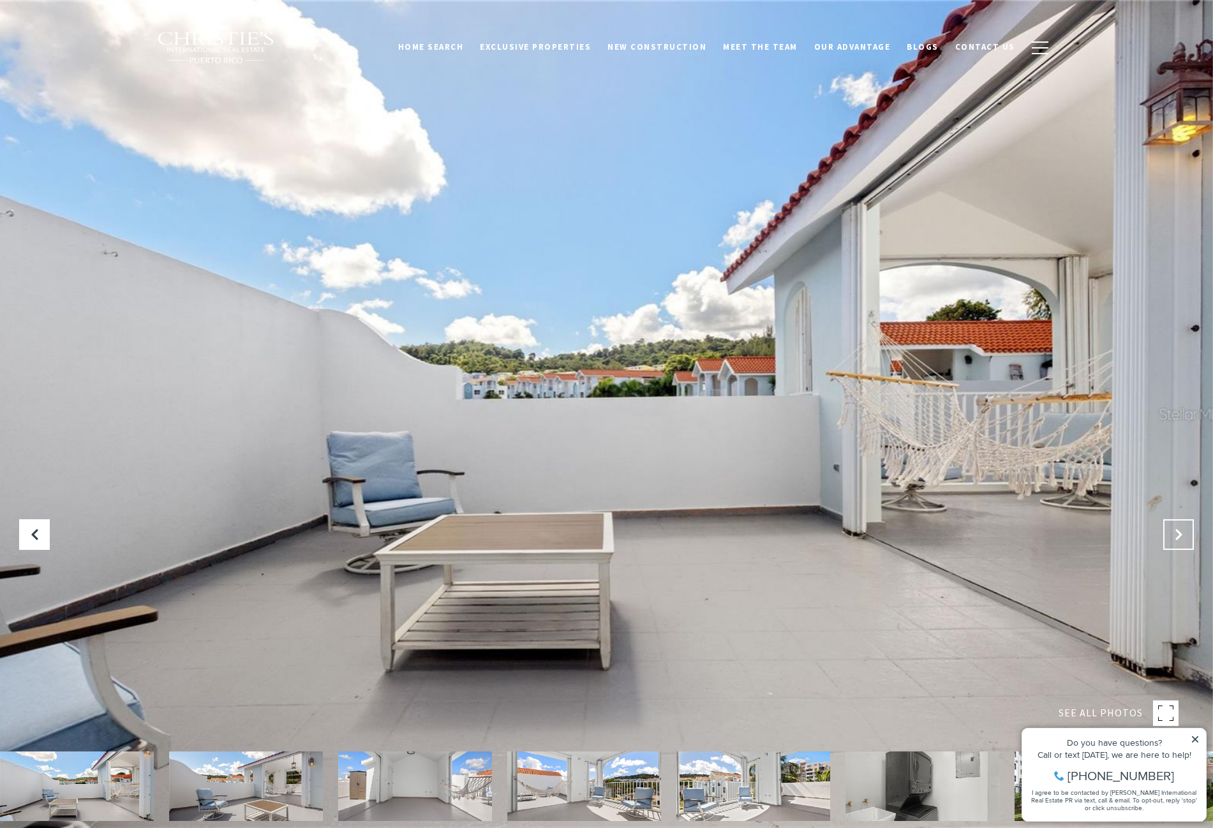
click at [1178, 535] on icon "Next Slide" at bounding box center [1178, 534] width 13 height 13
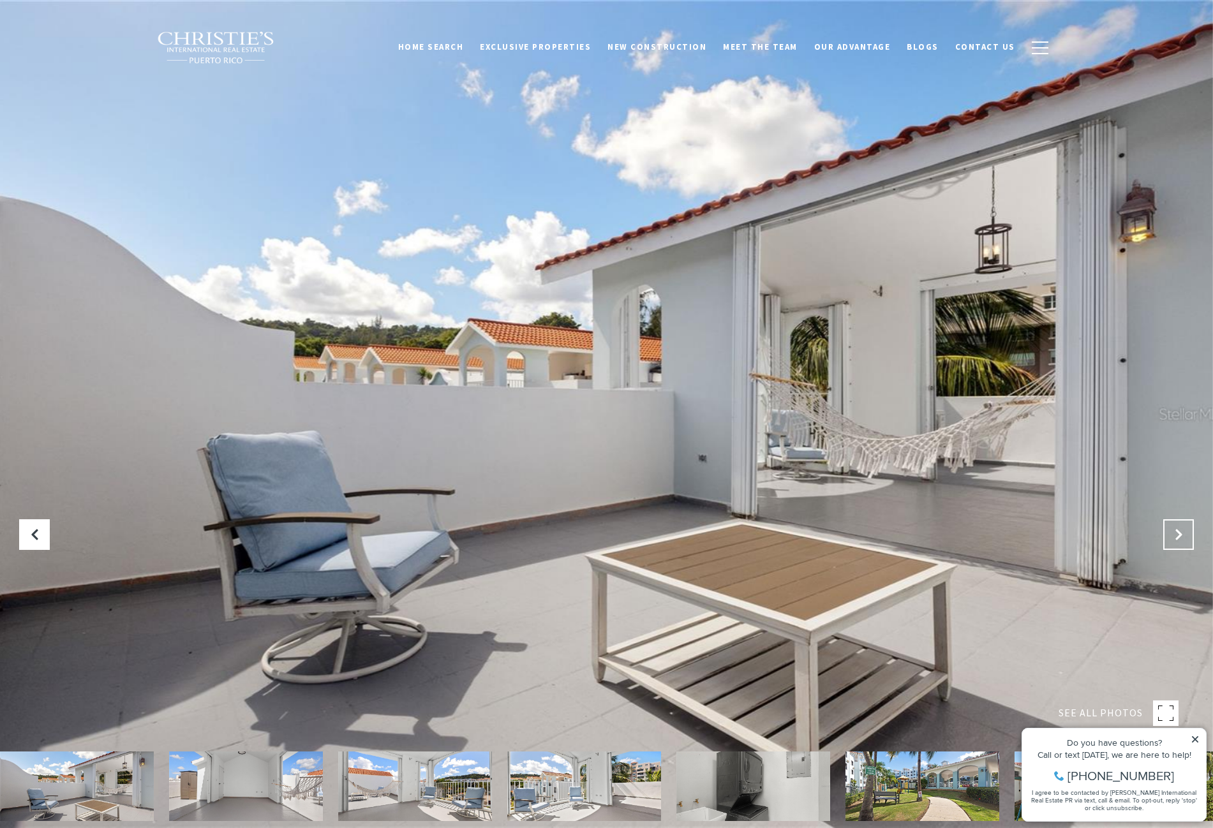
click at [1178, 535] on icon "Next Slide" at bounding box center [1178, 534] width 13 height 13
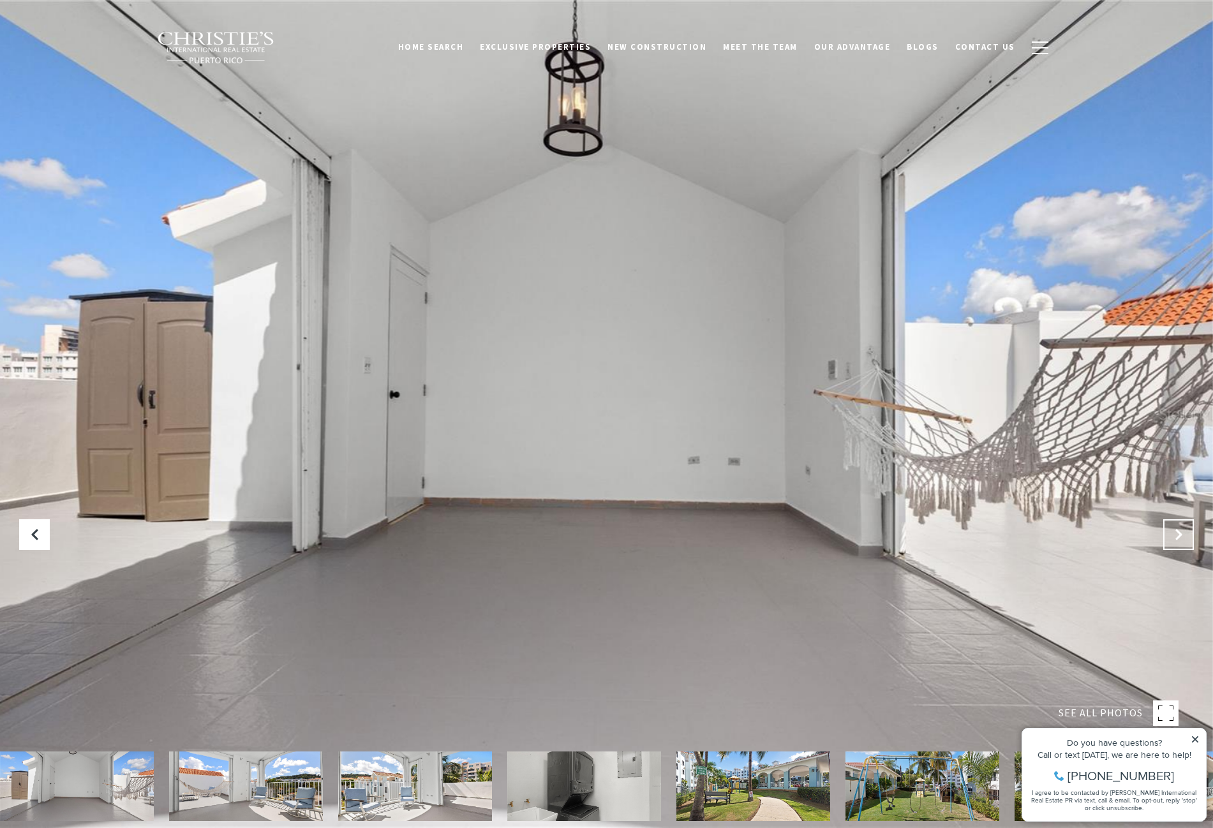
click at [1178, 535] on icon "Next Slide" at bounding box center [1178, 534] width 13 height 13
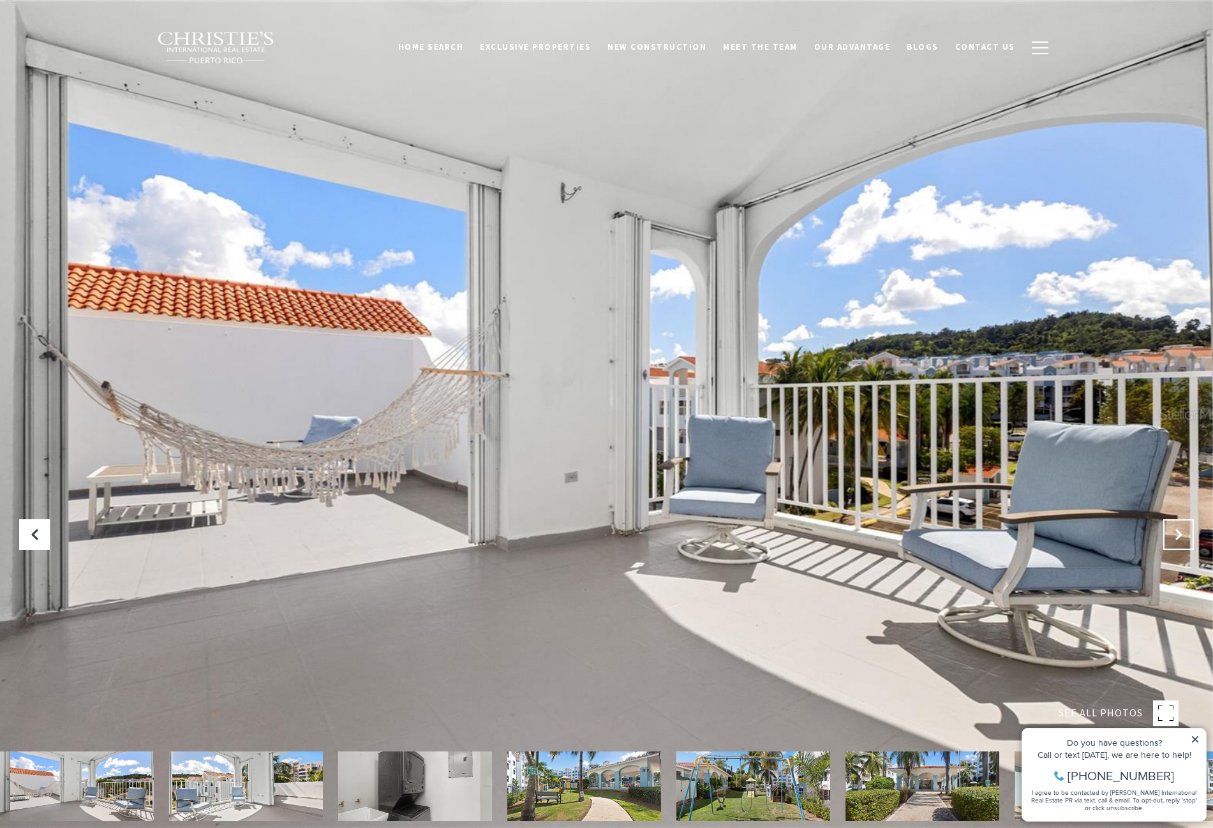
click at [1178, 535] on icon "Next Slide" at bounding box center [1178, 534] width 13 height 13
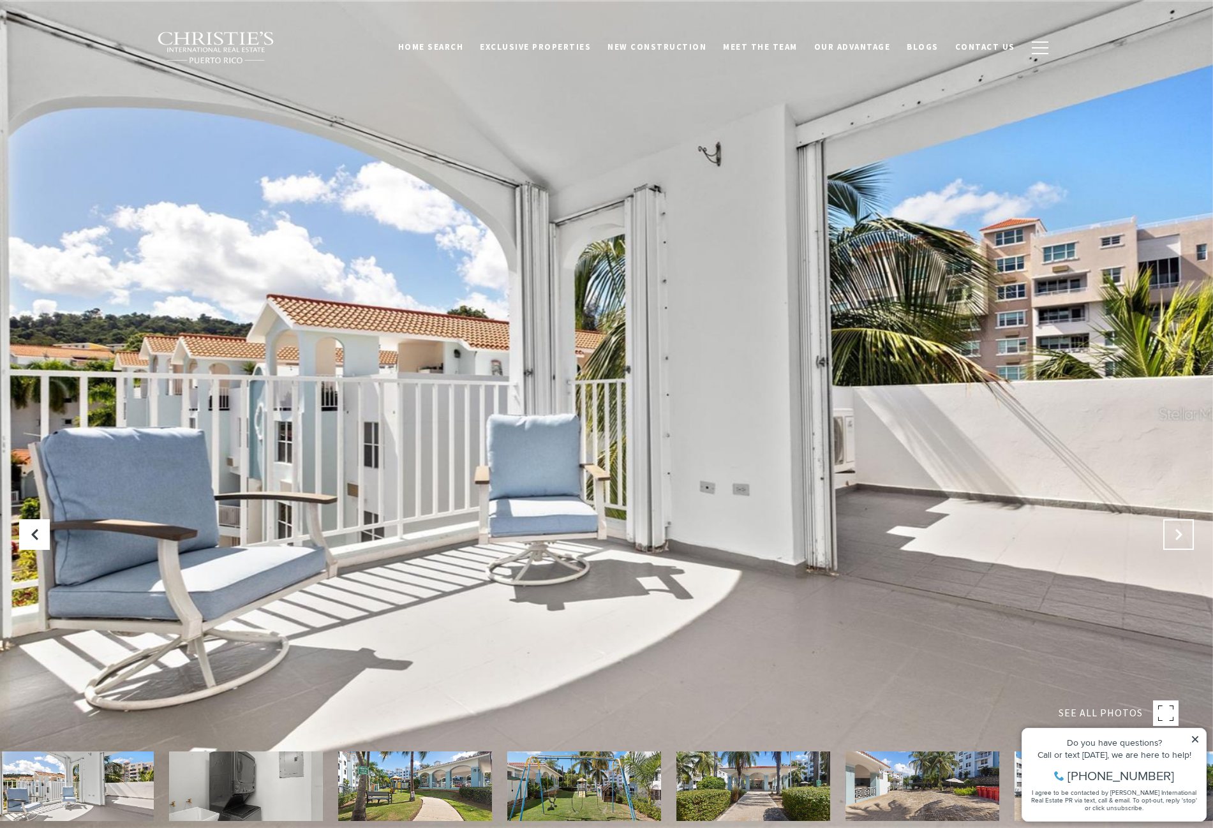
click at [1178, 535] on icon "Next Slide" at bounding box center [1178, 534] width 13 height 13
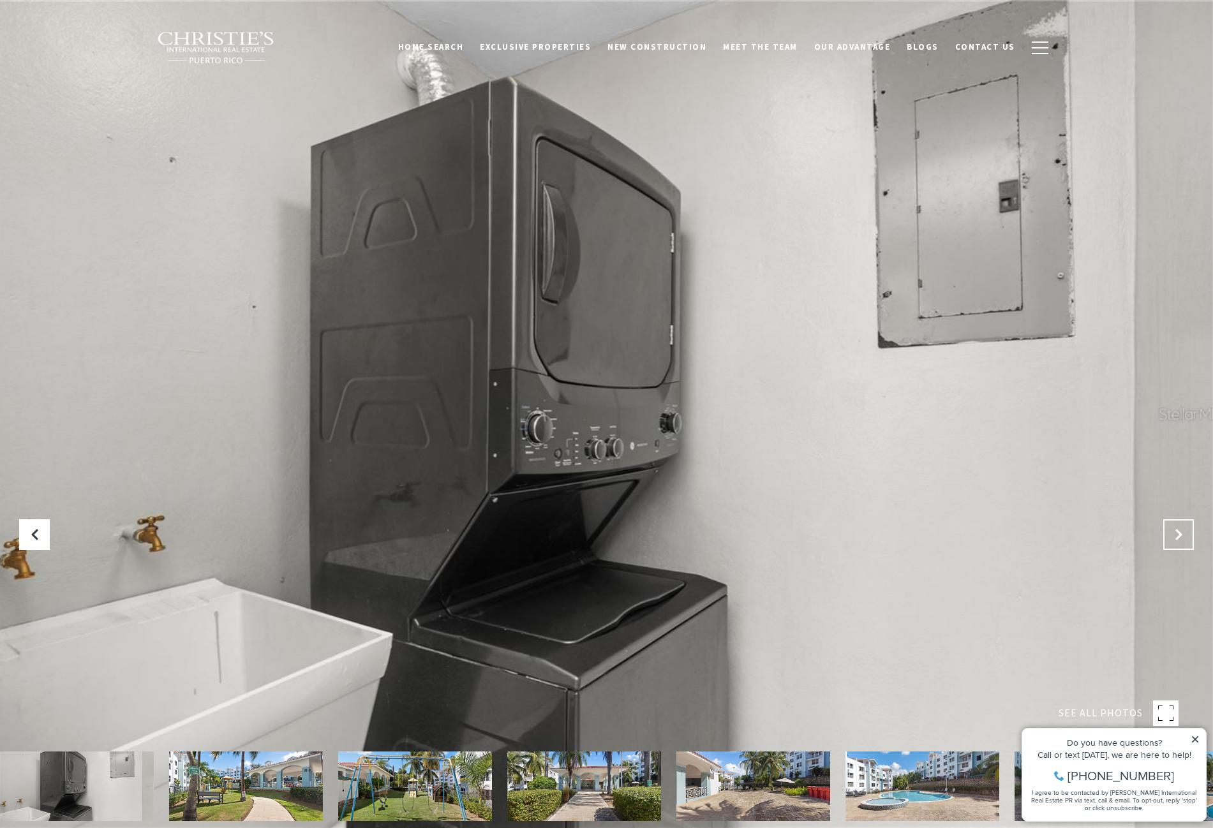
click at [1178, 535] on icon "Next Slide" at bounding box center [1178, 534] width 13 height 13
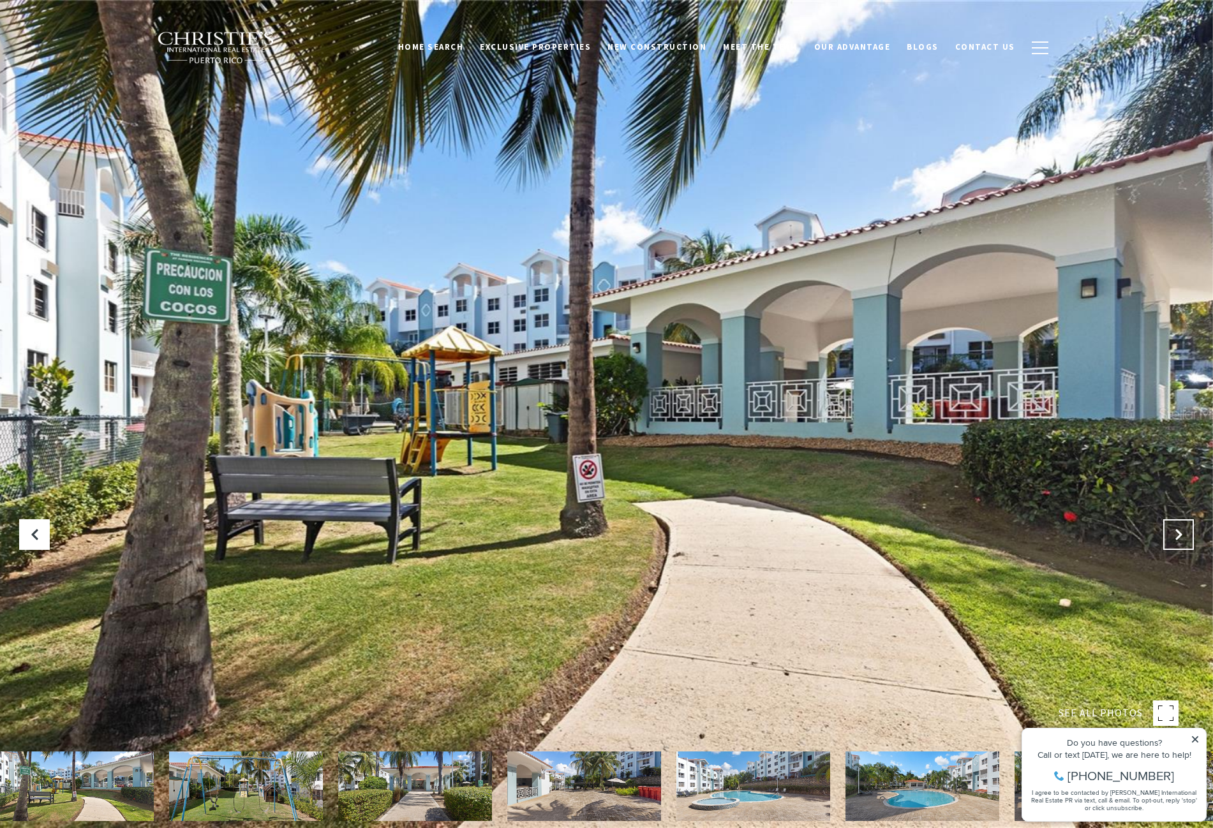
click at [1178, 535] on icon "Next Slide" at bounding box center [1178, 534] width 13 height 13
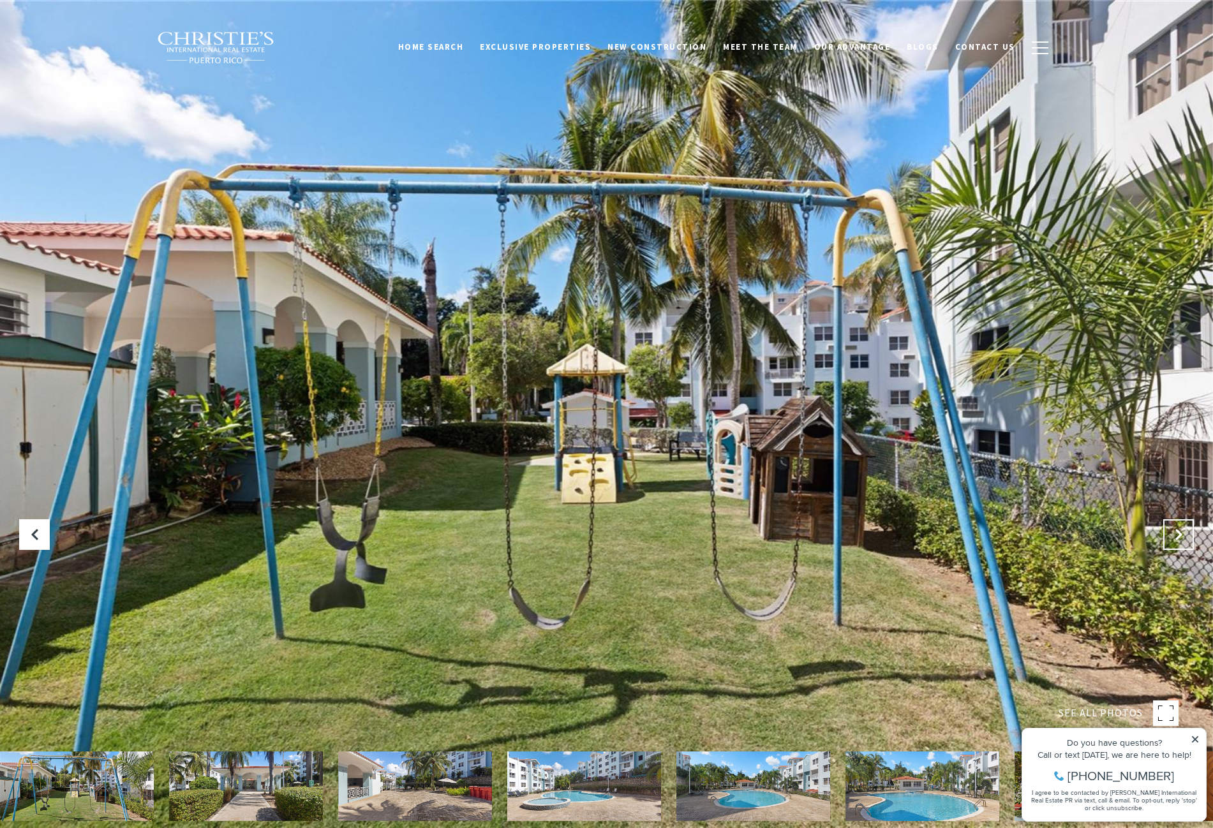
click at [1178, 535] on icon "Next Slide" at bounding box center [1178, 534] width 13 height 13
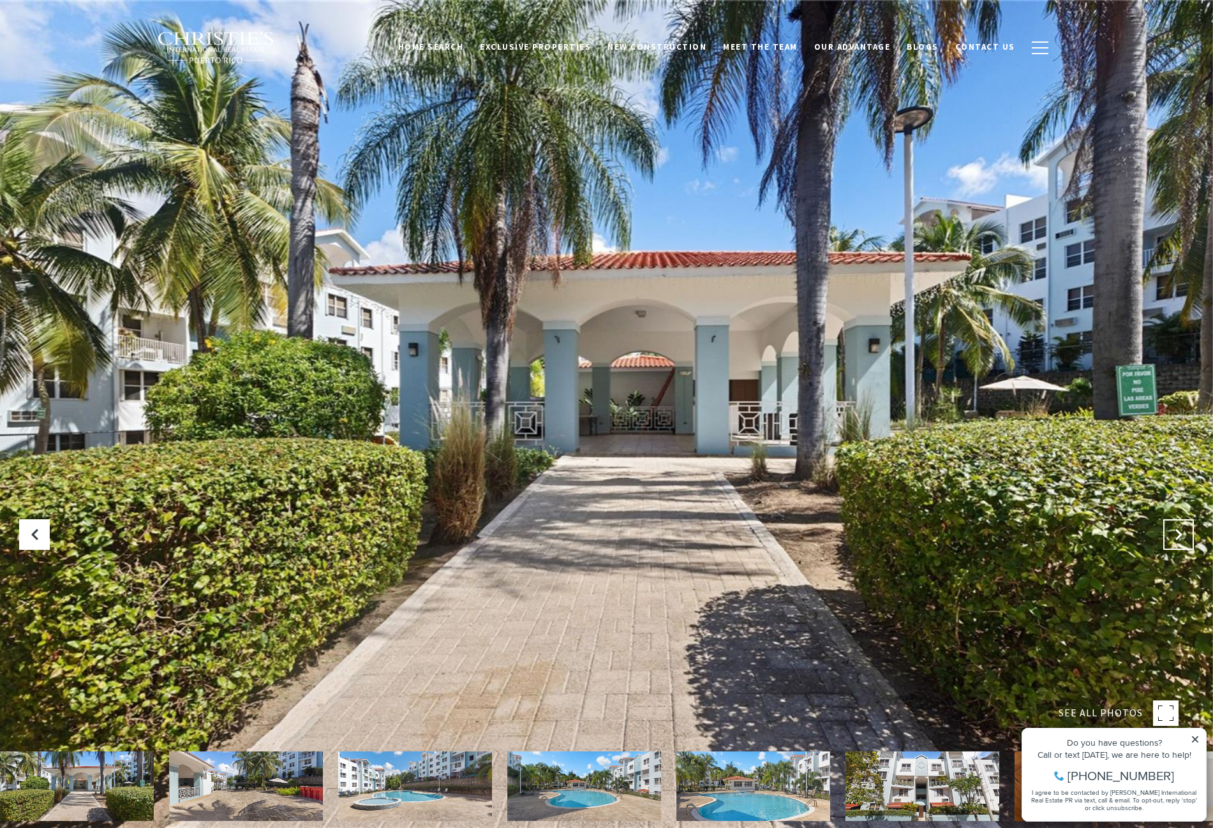
click at [1178, 535] on icon "Next Slide" at bounding box center [1178, 534] width 13 height 13
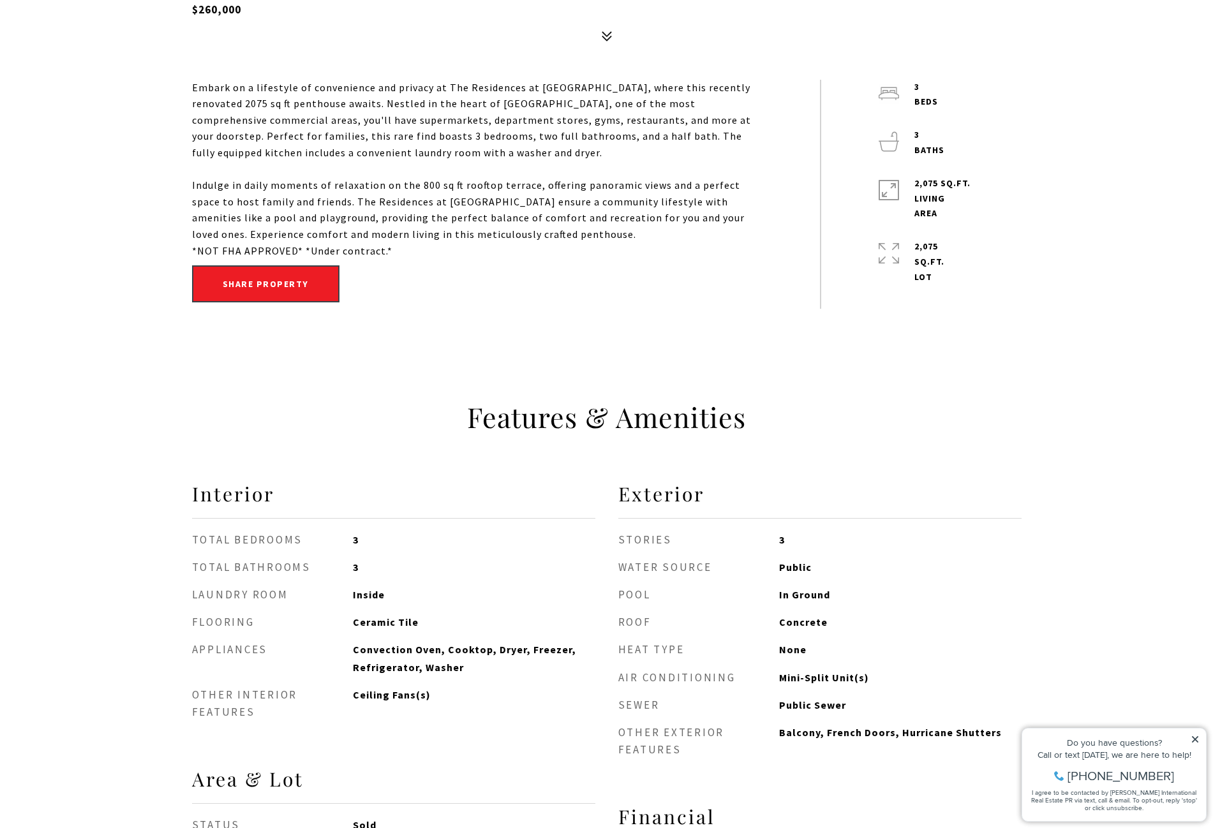
scroll to position [957, 0]
